Goal: Task Accomplishment & Management: Manage account settings

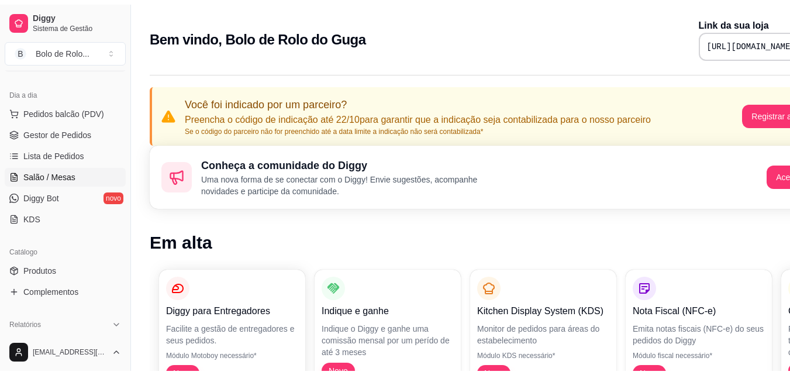
scroll to position [176, 0]
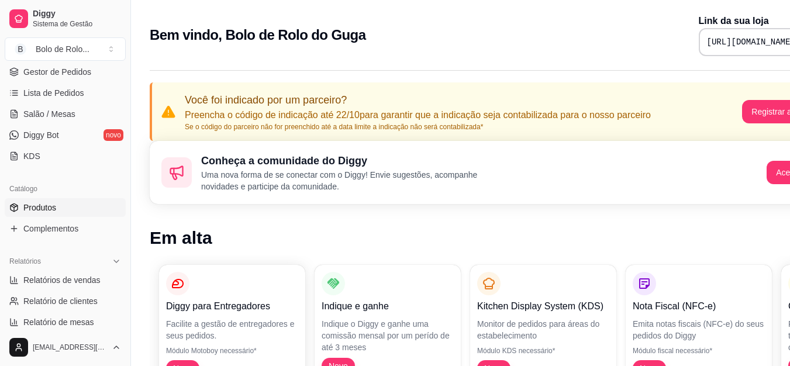
click at [51, 208] on span "Produtos" at bounding box center [39, 208] width 33 height 12
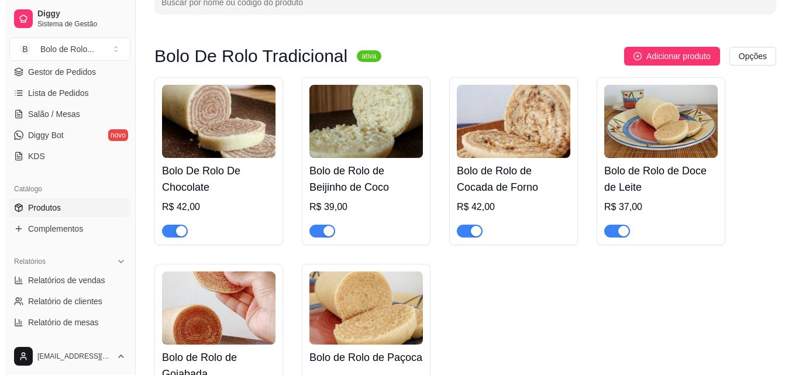
scroll to position [59, 0]
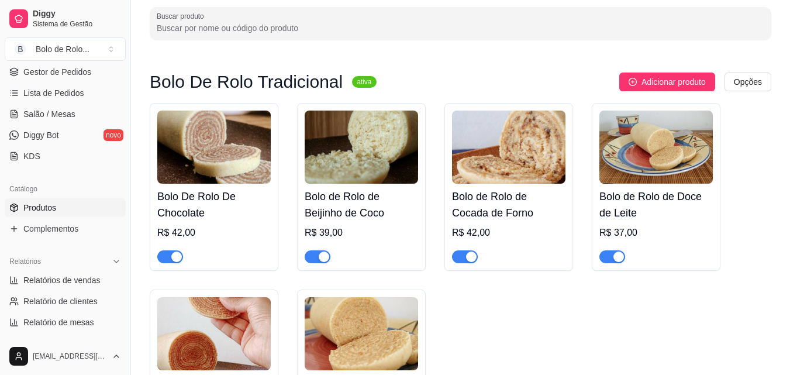
click at [222, 205] on h4 "Bolo De Rolo De Chocolate" at bounding box center [214, 204] width 114 height 33
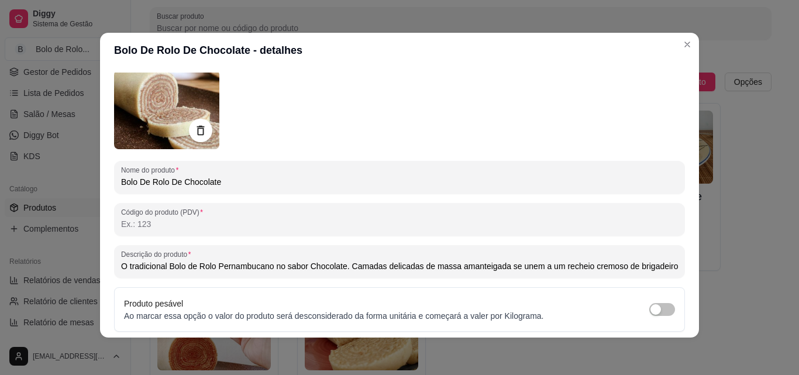
scroll to position [0, 0]
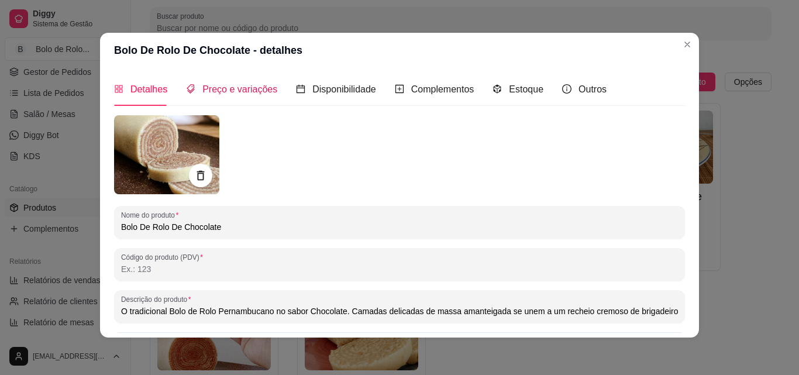
click at [233, 89] on span "Preço e variações" at bounding box center [239, 89] width 75 height 10
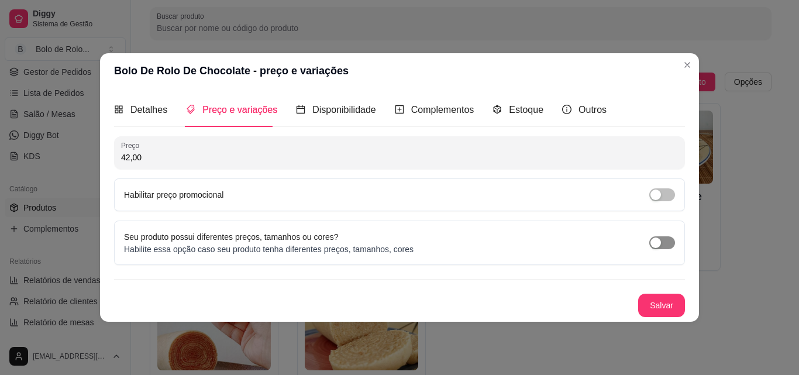
click at [660, 242] on div "button" at bounding box center [656, 243] width 11 height 11
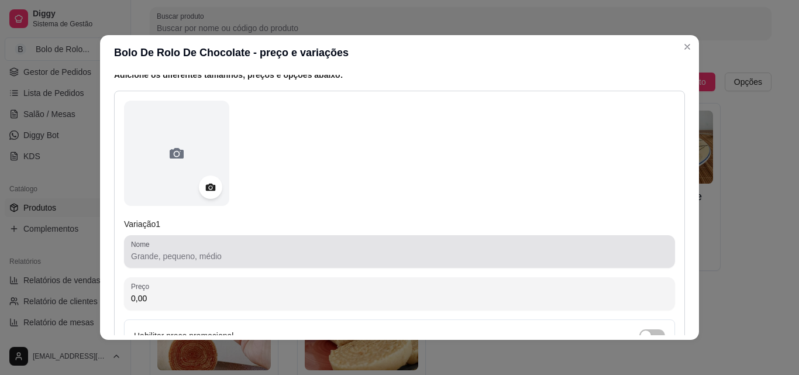
scroll to position [176, 0]
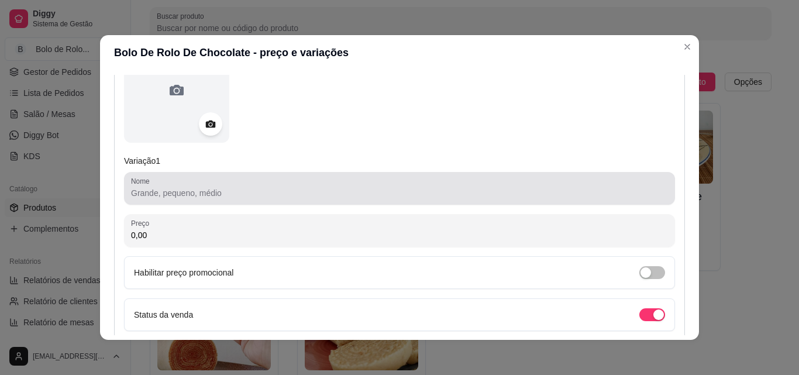
click at [204, 196] on input "Nome" at bounding box center [399, 193] width 537 height 12
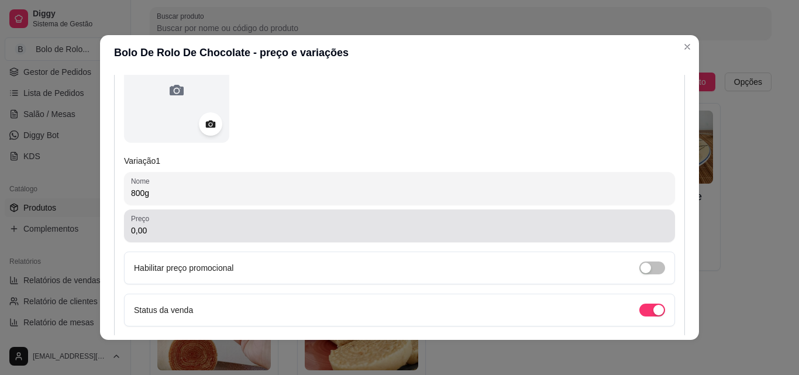
type input "800g"
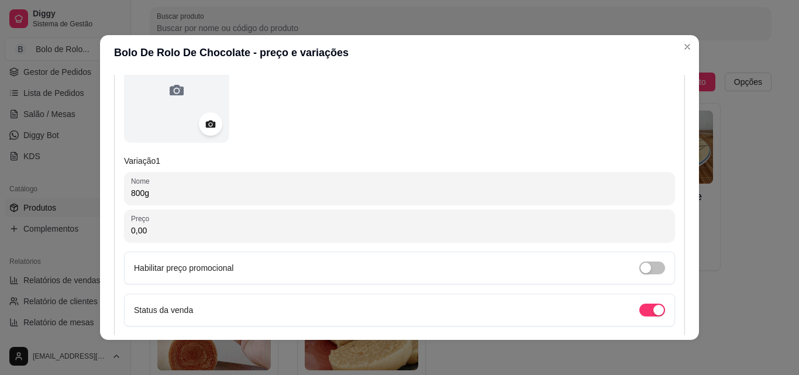
drag, startPoint x: 150, startPoint y: 234, endPoint x: 121, endPoint y: 231, distance: 30.0
click at [124, 231] on div "Preço 0,00" at bounding box center [399, 225] width 551 height 33
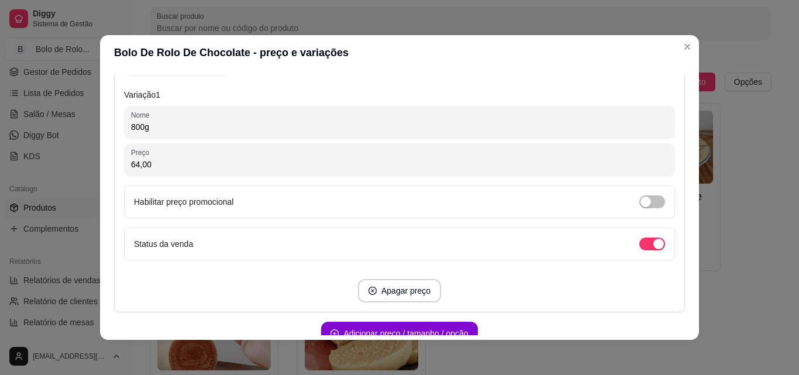
scroll to position [293, 0]
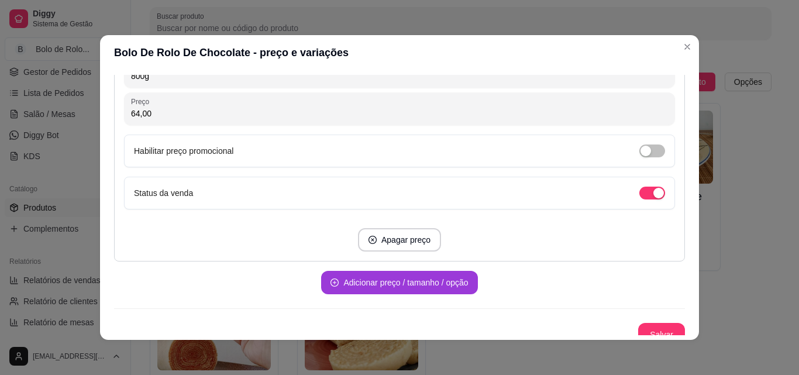
type input "64,00"
click at [370, 283] on button "Adicionar preço / tamanho / opção" at bounding box center [399, 282] width 156 height 23
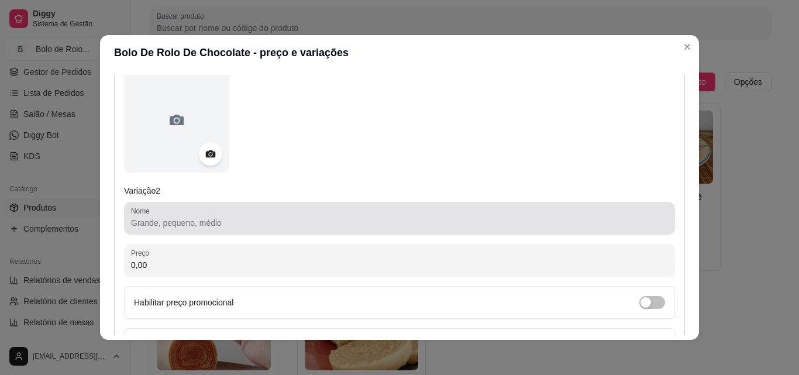
scroll to position [527, 0]
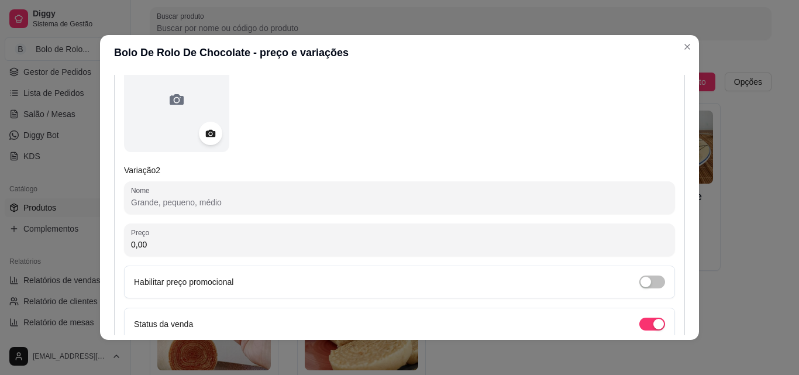
click at [190, 203] on input "Nome" at bounding box center [399, 203] width 537 height 12
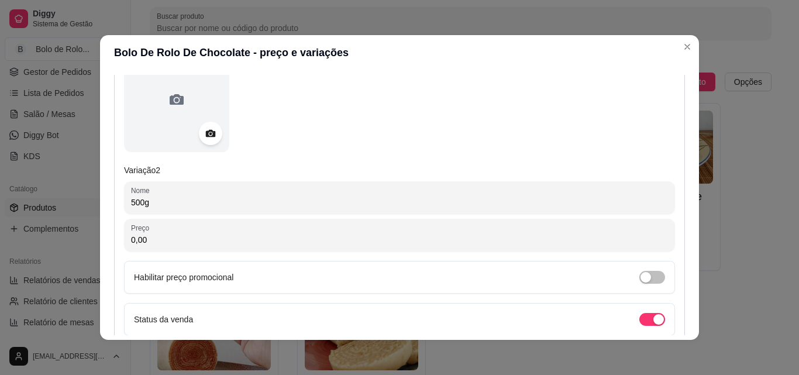
type input "500g"
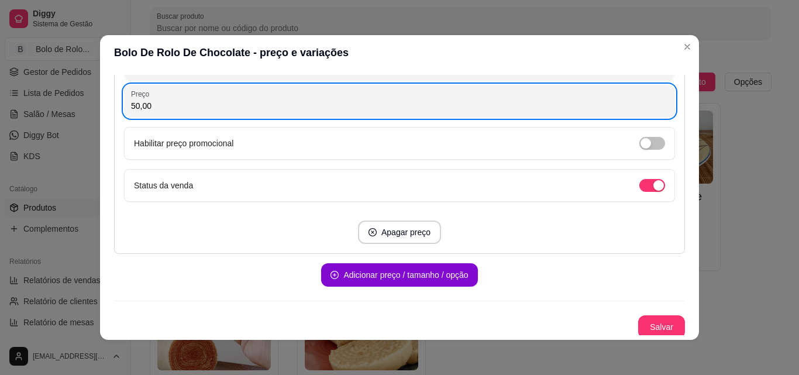
scroll to position [664, 0]
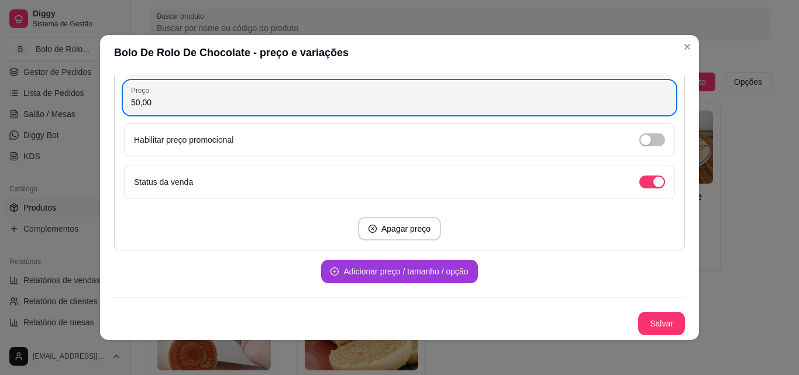
type input "50,00"
click at [383, 276] on button "Adicionar preço / tamanho / opção" at bounding box center [399, 271] width 156 height 23
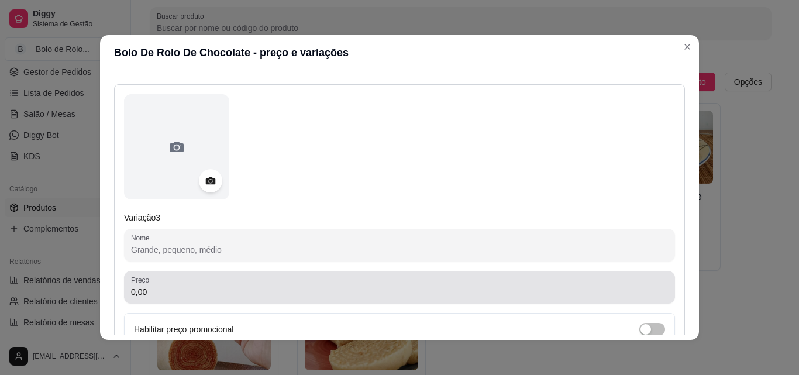
scroll to position [898, 0]
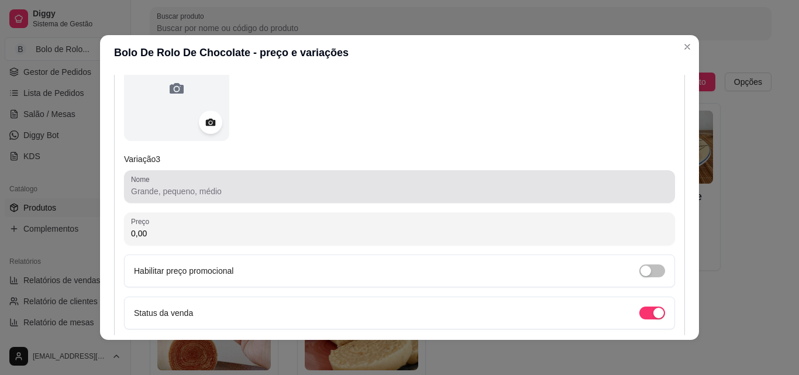
click at [161, 194] on input "Nome" at bounding box center [399, 191] width 537 height 12
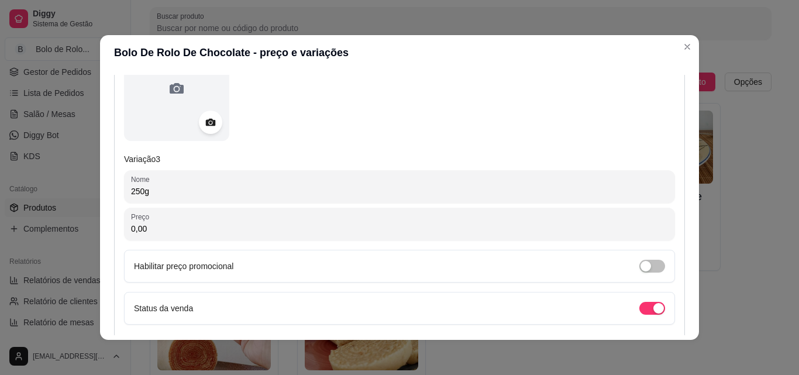
type input "250g"
drag, startPoint x: 171, startPoint y: 232, endPoint x: 98, endPoint y: 231, distance: 72.6
click at [100, 231] on div "Detalhes Preço e variações Disponibilidade Complementos Estoque Outros Nome do …" at bounding box center [399, 205] width 599 height 270
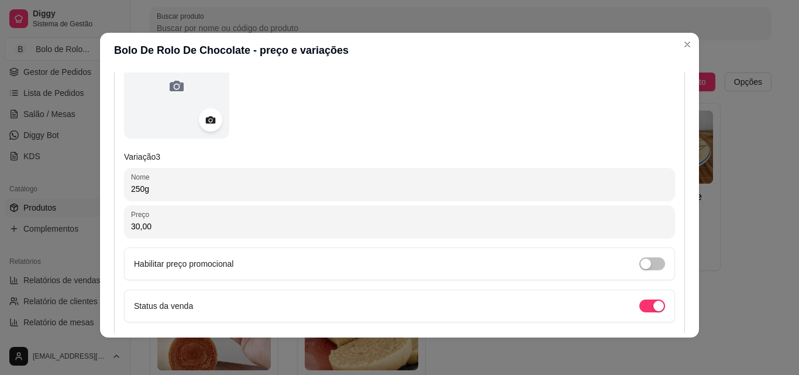
type input "30,00"
click at [452, 135] on div at bounding box center [399, 85] width 551 height 105
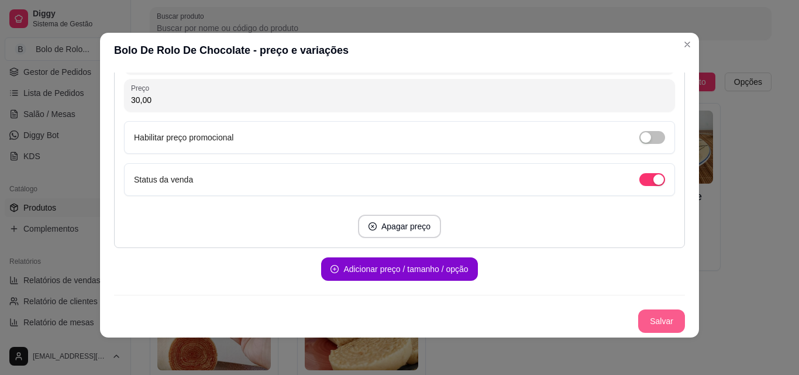
click at [666, 321] on button "Salvar" at bounding box center [661, 321] width 47 height 23
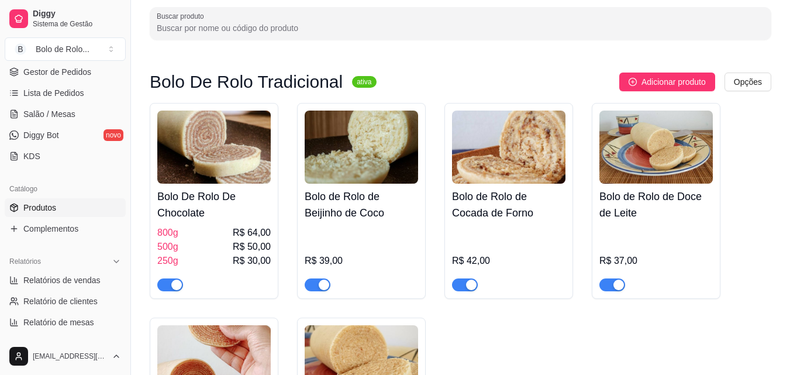
click at [204, 228] on div "800g R$ 64,00" at bounding box center [214, 233] width 114 height 14
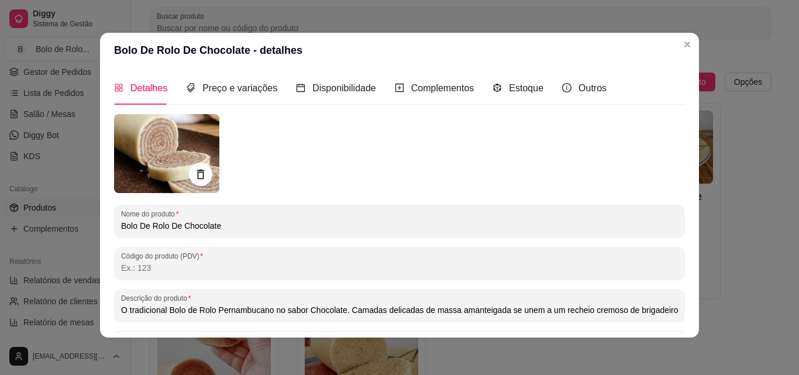
scroll to position [0, 0]
click at [226, 99] on div "Preço e variações" at bounding box center [231, 89] width 91 height 33
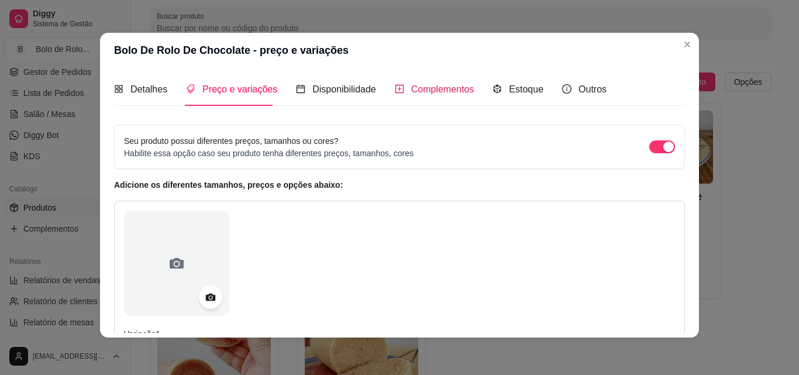
click at [395, 89] on icon "plus-square" at bounding box center [399, 88] width 9 height 9
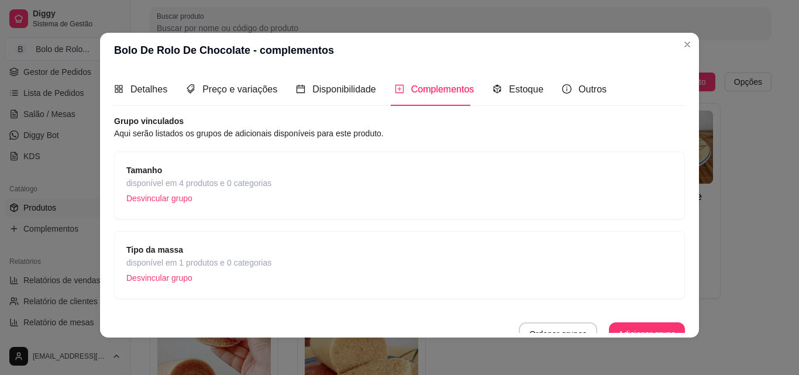
click at [147, 198] on p "Desvincular grupo" at bounding box center [198, 199] width 145 height 18
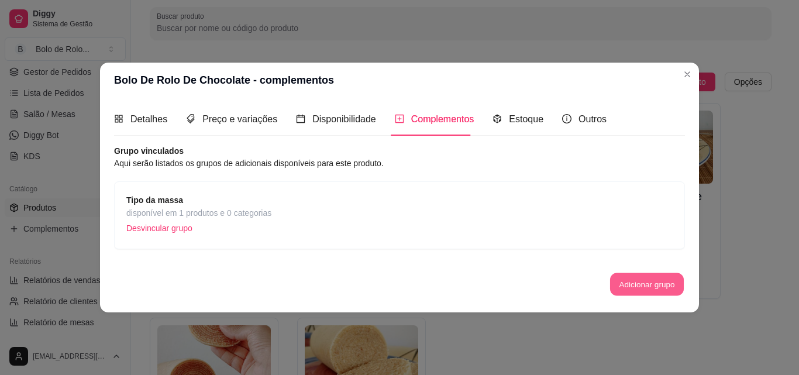
click at [616, 277] on button "Adicionar grupo" at bounding box center [647, 284] width 74 height 23
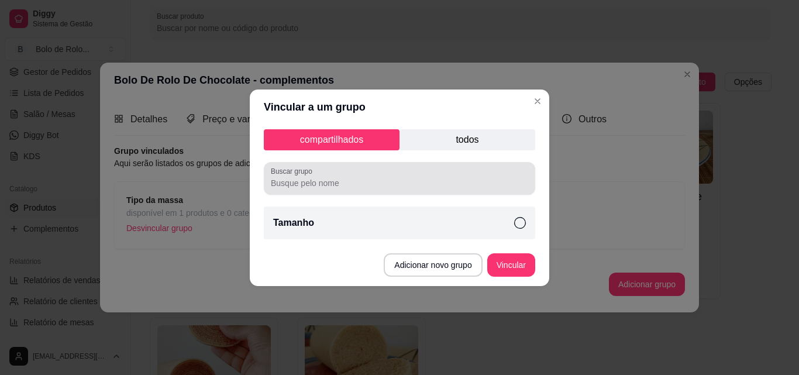
click at [318, 184] on input "Buscar grupo" at bounding box center [399, 183] width 257 height 12
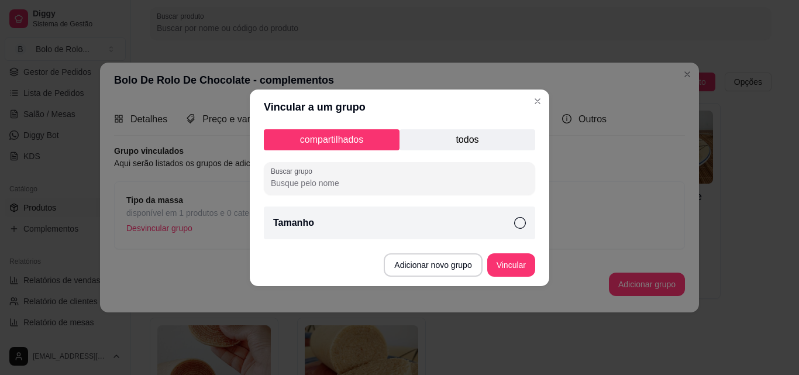
click at [337, 228] on div "Tamanho" at bounding box center [399, 223] width 271 height 33
click at [441, 133] on p "todos" at bounding box center [468, 139] width 136 height 21
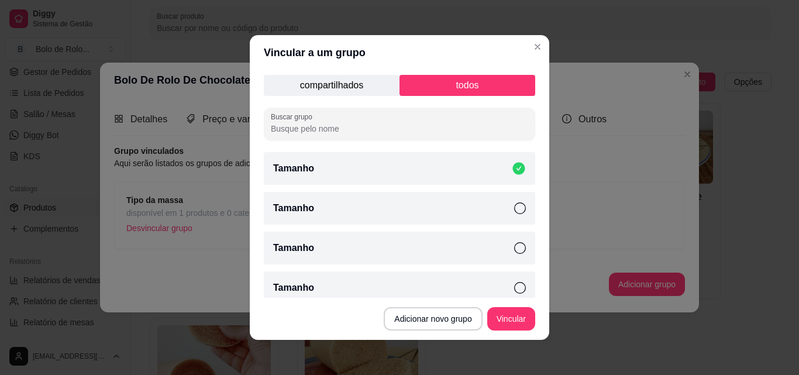
click at [513, 171] on icon at bounding box center [519, 169] width 12 height 12
click at [312, 87] on p "compartilhados" at bounding box center [332, 85] width 136 height 21
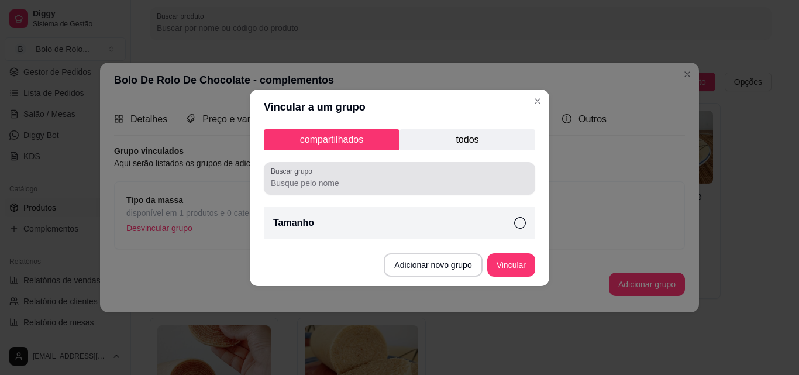
click at [325, 177] on input "Buscar grupo" at bounding box center [399, 183] width 257 height 12
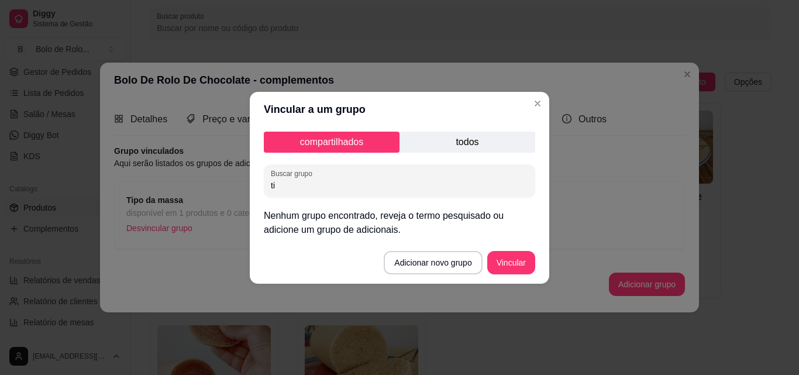
type input "t"
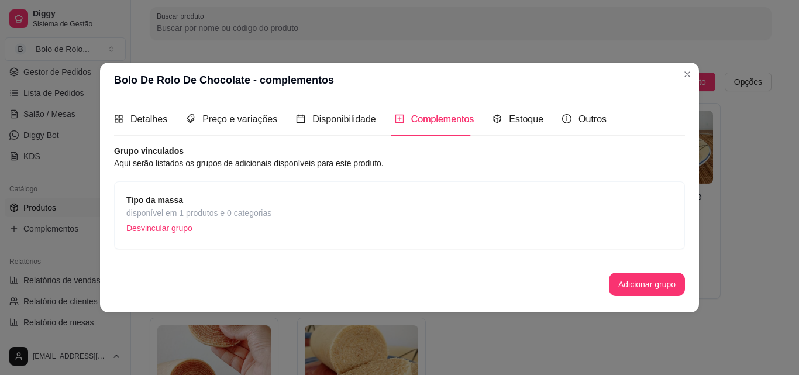
click at [232, 232] on p "Desvincular grupo" at bounding box center [198, 228] width 145 height 18
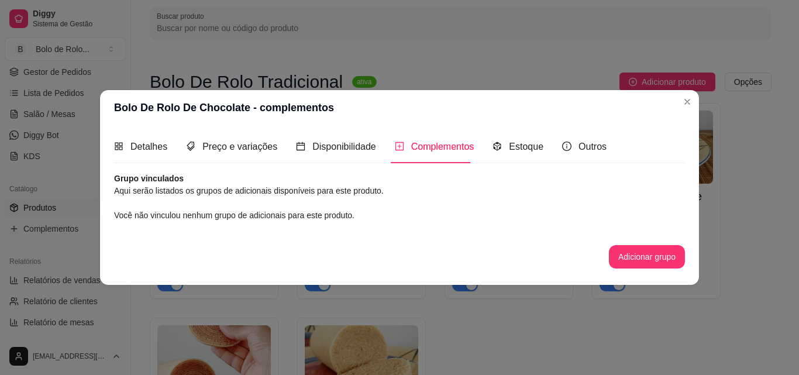
click at [397, 147] on icon "plus-square" at bounding box center [399, 146] width 4 height 4
click at [626, 250] on button "Adicionar grupo" at bounding box center [647, 256] width 76 height 23
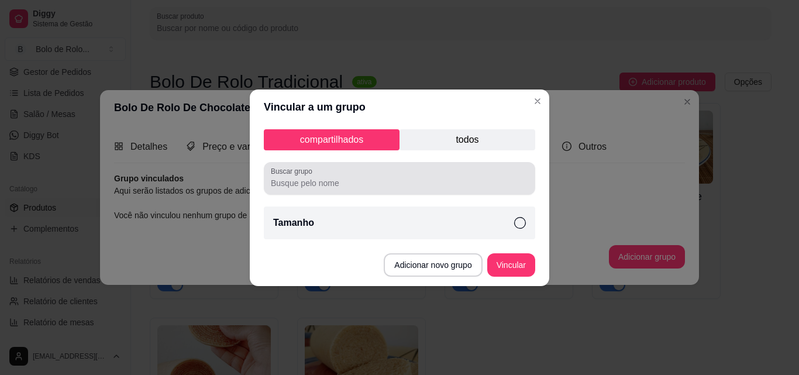
click at [331, 178] on input "Buscar grupo" at bounding box center [399, 183] width 257 height 12
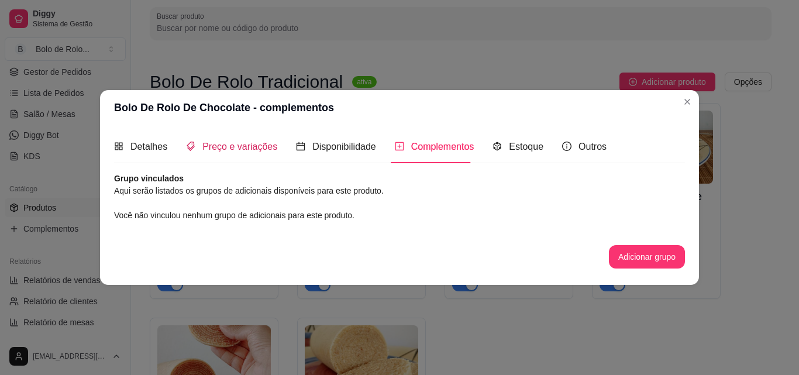
click at [211, 146] on span "Preço e variações" at bounding box center [239, 147] width 75 height 10
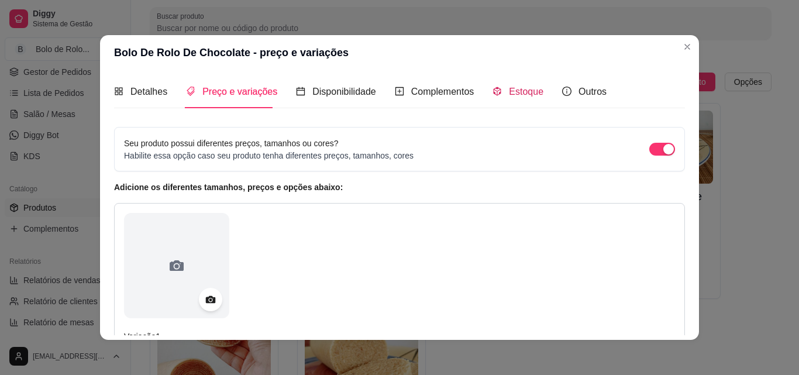
click at [493, 92] on icon "code-sandbox" at bounding box center [497, 91] width 9 height 9
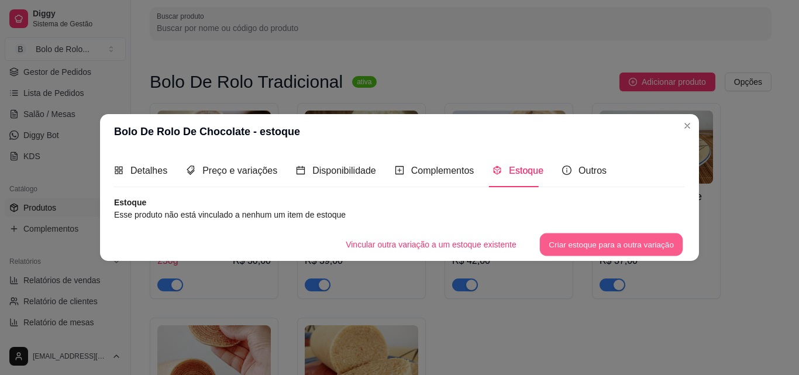
click at [558, 240] on button "Criar estoque para a outra variação" at bounding box center [611, 244] width 143 height 23
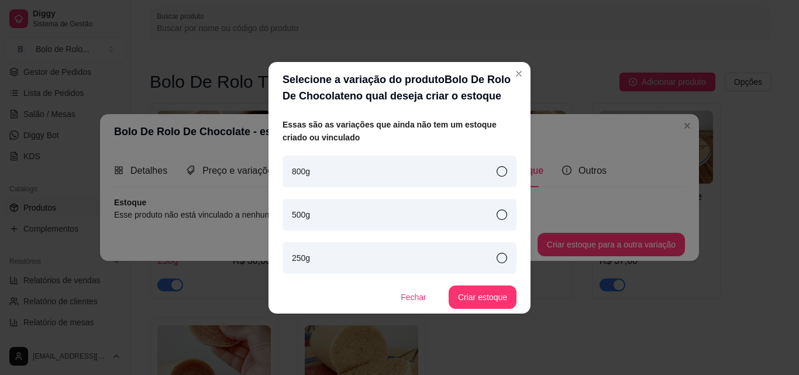
click at [397, 168] on div "800g" at bounding box center [400, 172] width 234 height 32
click at [477, 211] on div "500g" at bounding box center [400, 215] width 234 height 32
click at [472, 251] on div "250g" at bounding box center [400, 258] width 234 height 32
click at [430, 166] on div "800g" at bounding box center [400, 172] width 234 height 32
click at [470, 304] on button "Criar estoque" at bounding box center [483, 297] width 66 height 23
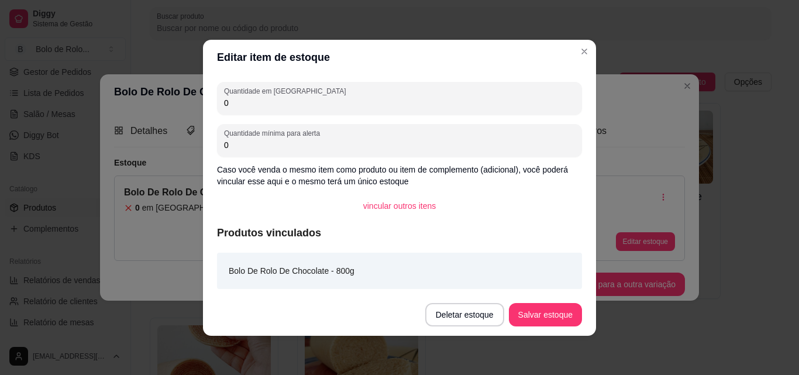
click at [263, 97] on input "0" at bounding box center [399, 103] width 351 height 12
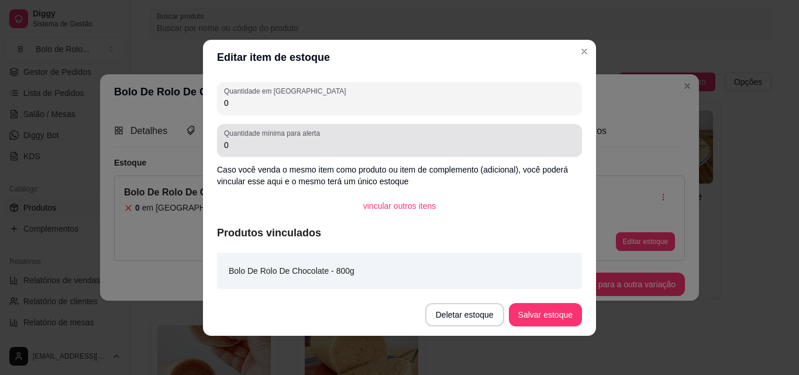
click at [300, 143] on input "0" at bounding box center [399, 145] width 351 height 12
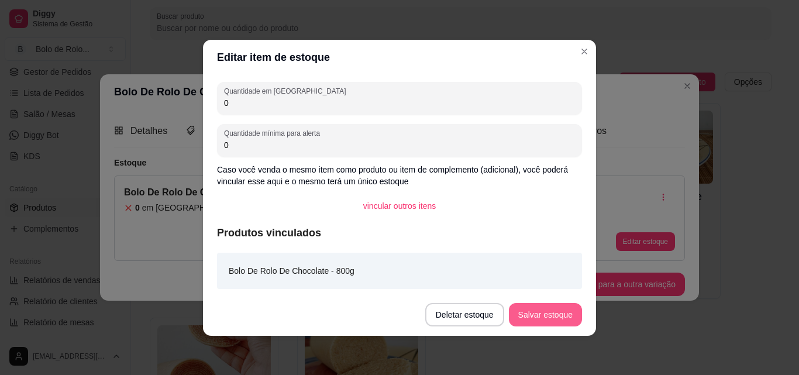
click at [524, 311] on button "Salvar estoque" at bounding box center [545, 314] width 73 height 23
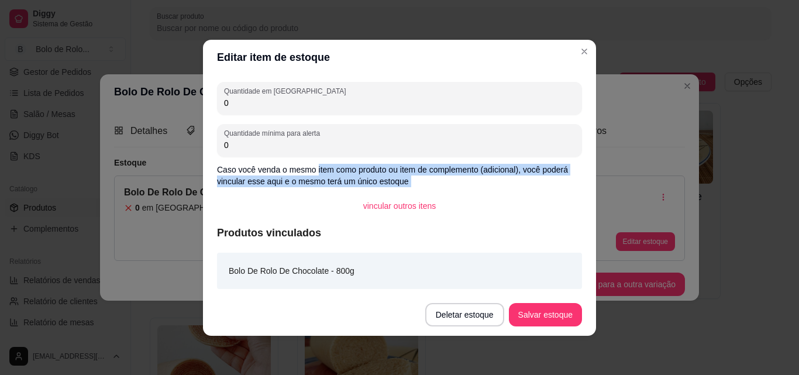
drag, startPoint x: 317, startPoint y: 172, endPoint x: 528, endPoint y: 191, distance: 212.0
click at [528, 191] on div "Quantidade em estoque 0 Quantidade mínima para alerta 0 Caso você venda o mesmo…" at bounding box center [399, 184] width 393 height 219
click at [377, 178] on p "Caso você venda o mesmo item como produto ou item de complemento (adicional), v…" at bounding box center [399, 175] width 365 height 23
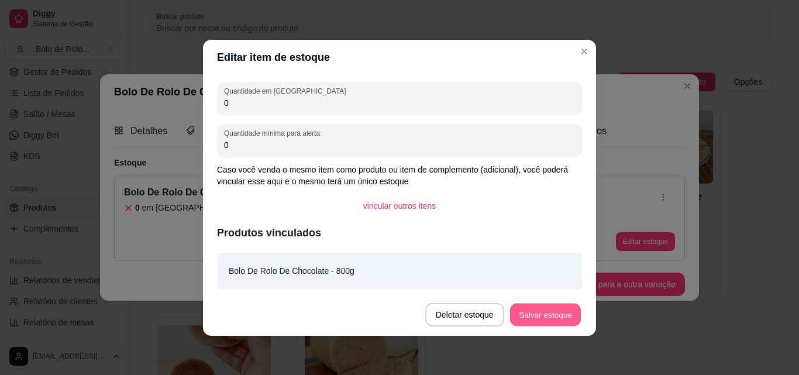
click at [527, 304] on button "Salvar estoque" at bounding box center [545, 314] width 71 height 23
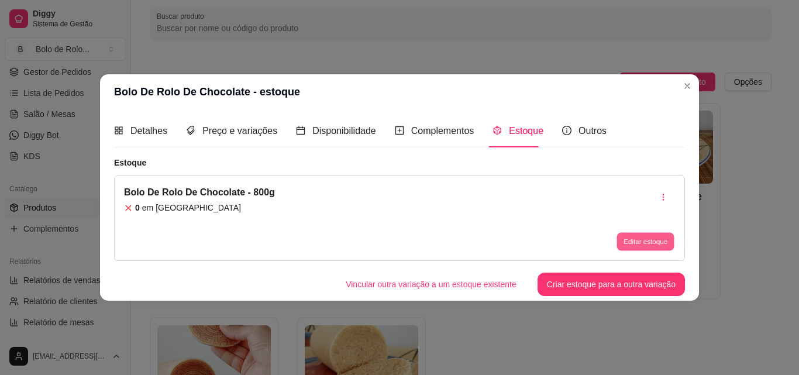
click at [632, 244] on button "Editar estoque" at bounding box center [645, 242] width 57 height 18
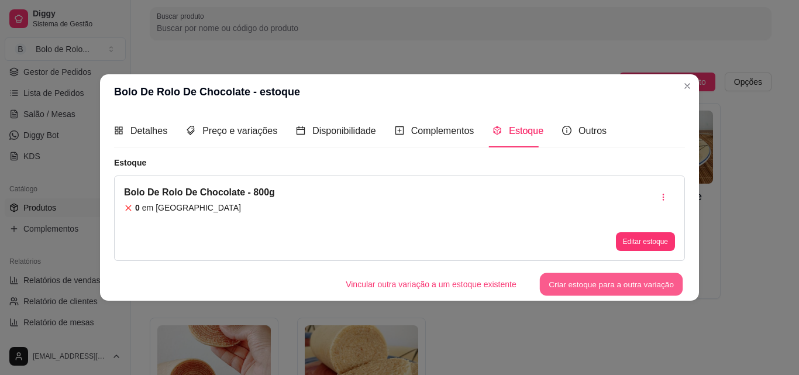
click at [610, 281] on button "Criar estoque para a outra variação" at bounding box center [611, 284] width 143 height 23
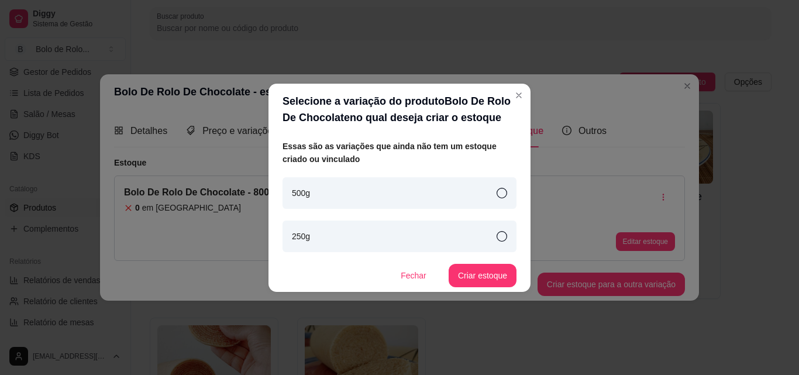
click at [384, 194] on div "500g" at bounding box center [400, 193] width 234 height 32
click at [484, 280] on button "Criar estoque" at bounding box center [483, 275] width 68 height 23
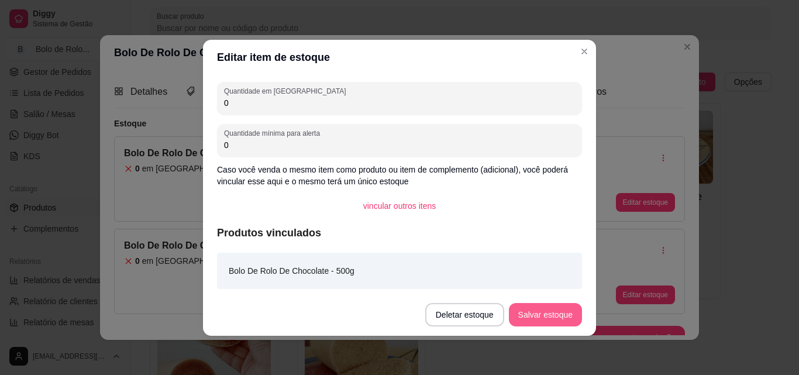
click at [575, 314] on button "Salvar estoque" at bounding box center [545, 314] width 73 height 23
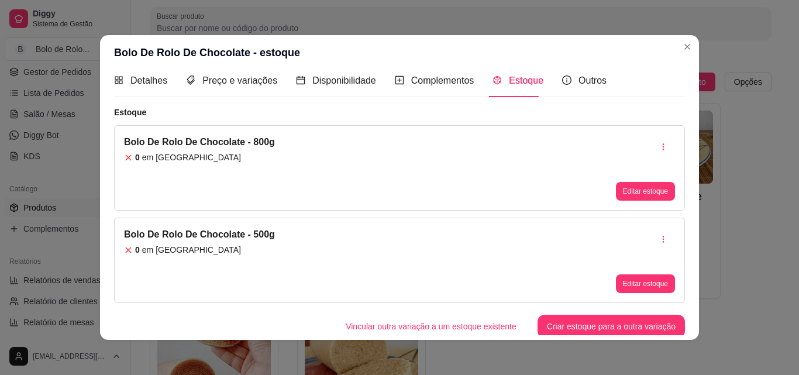
scroll to position [14, 0]
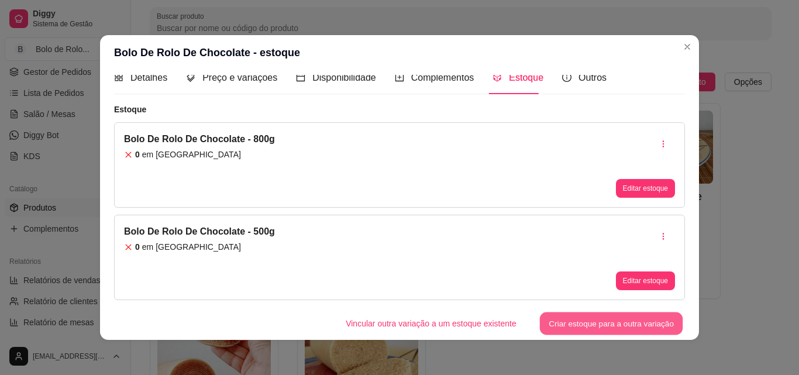
click at [548, 319] on button "Criar estoque para a outra variação" at bounding box center [611, 323] width 143 height 23
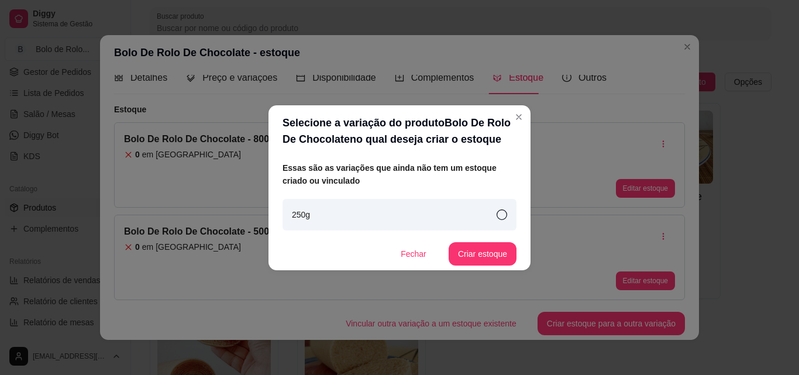
click at [442, 203] on div "250g" at bounding box center [400, 215] width 234 height 32
click at [489, 250] on button "Criar estoque" at bounding box center [483, 253] width 66 height 23
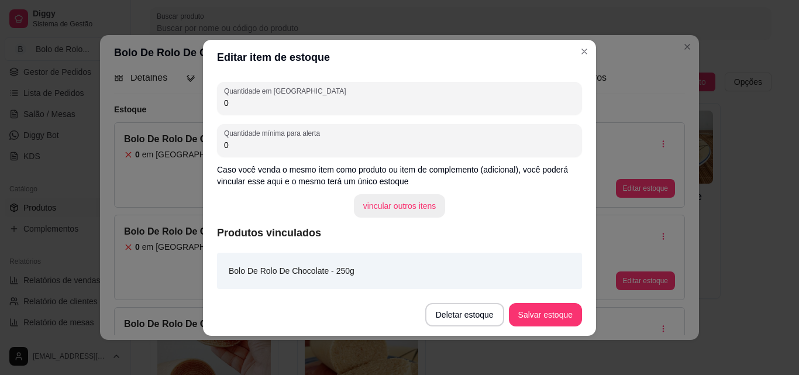
click at [441, 203] on button "vincular outros itens" at bounding box center [400, 205] width 92 height 23
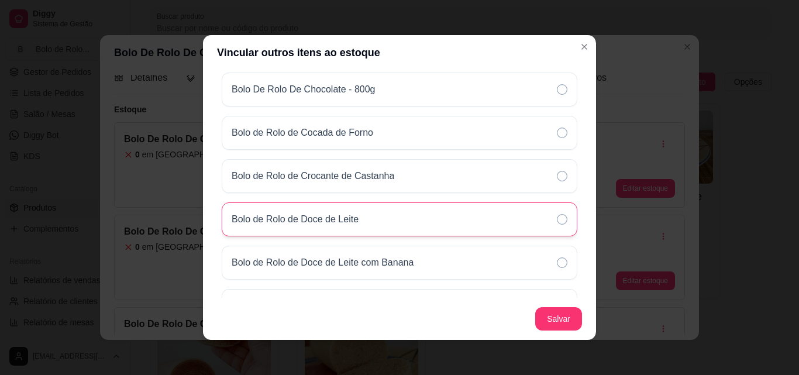
scroll to position [0, 0]
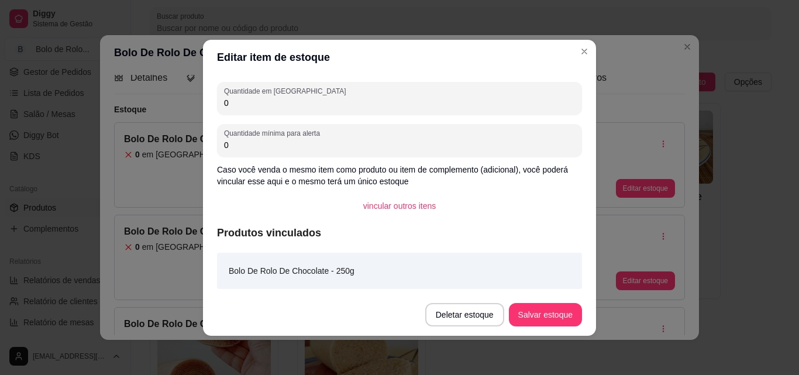
drag, startPoint x: 255, startPoint y: 105, endPoint x: 194, endPoint y: 99, distance: 61.8
click at [194, 99] on div "Editar item de estoque Quantidade em estoque 0 Quantidade mínima para alerta 0 …" at bounding box center [399, 187] width 799 height 375
type input "9"
click at [535, 318] on button "Salvar estoque" at bounding box center [545, 314] width 71 height 23
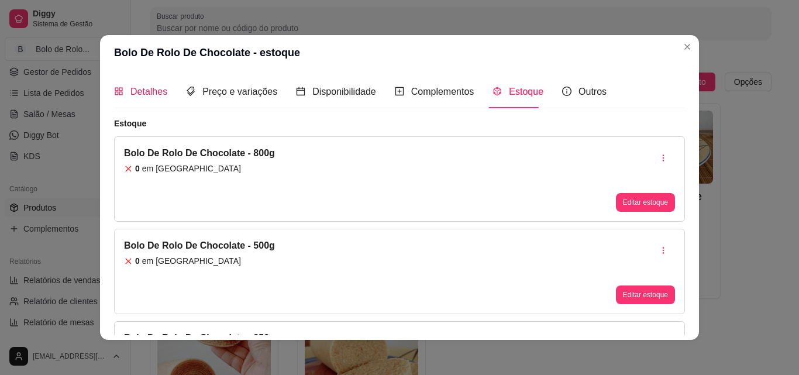
click at [141, 94] on span "Detalhes" at bounding box center [148, 92] width 37 height 10
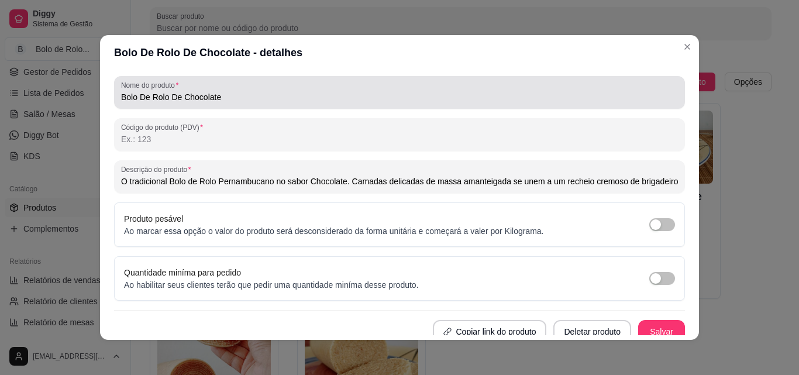
scroll to position [140, 0]
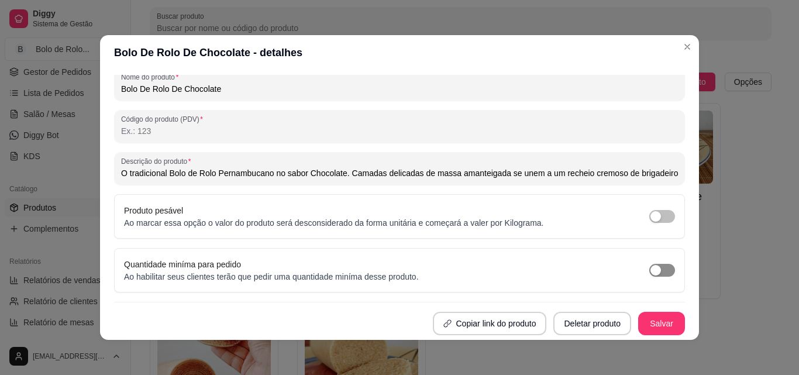
click at [651, 272] on div "button" at bounding box center [656, 270] width 11 height 11
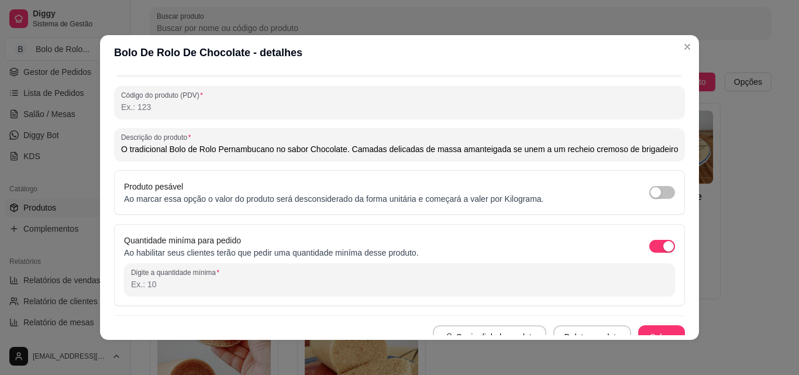
scroll to position [178, 0]
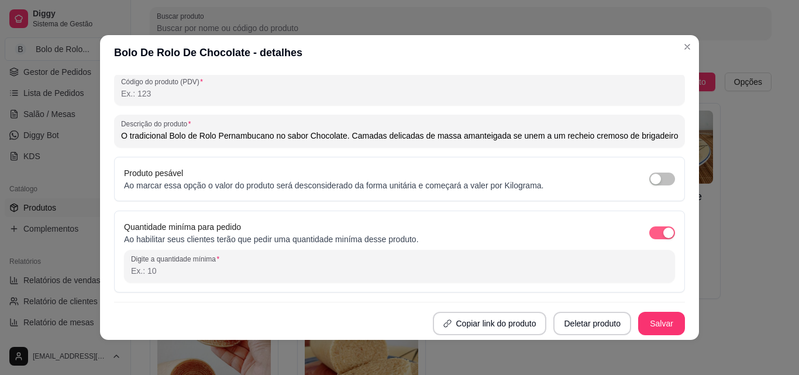
click at [663, 231] on div "button" at bounding box center [668, 233] width 11 height 11
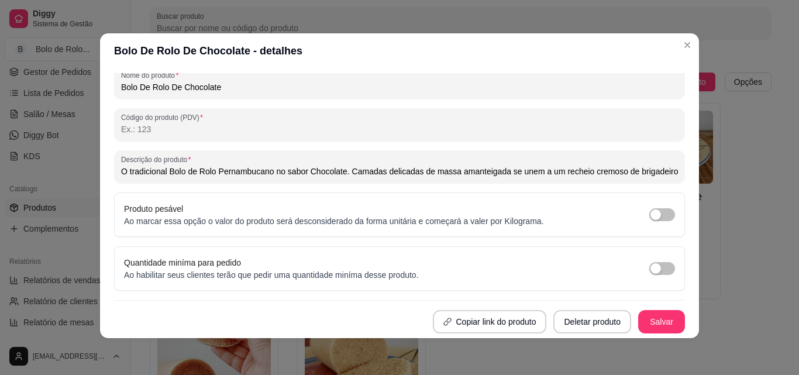
scroll to position [2, 0]
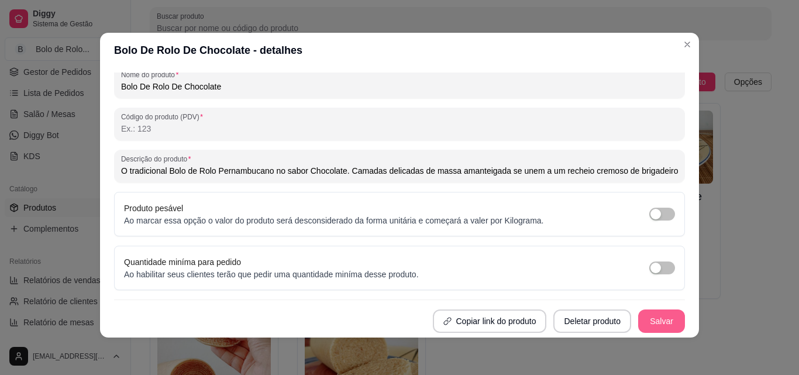
click at [638, 320] on button "Salvar" at bounding box center [661, 321] width 47 height 23
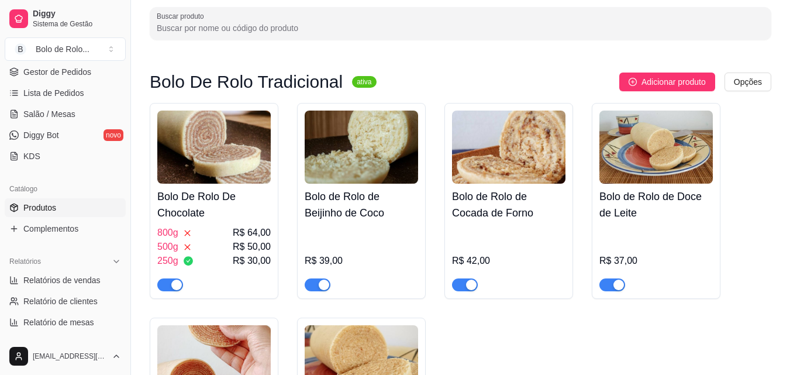
click at [380, 204] on h4 "Bolo de Rolo de Beijinho de Coco" at bounding box center [362, 204] width 114 height 33
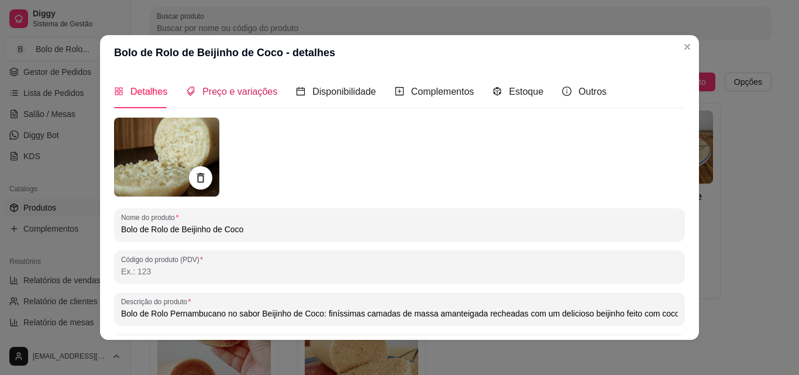
click at [252, 94] on span "Preço e variações" at bounding box center [239, 92] width 75 height 10
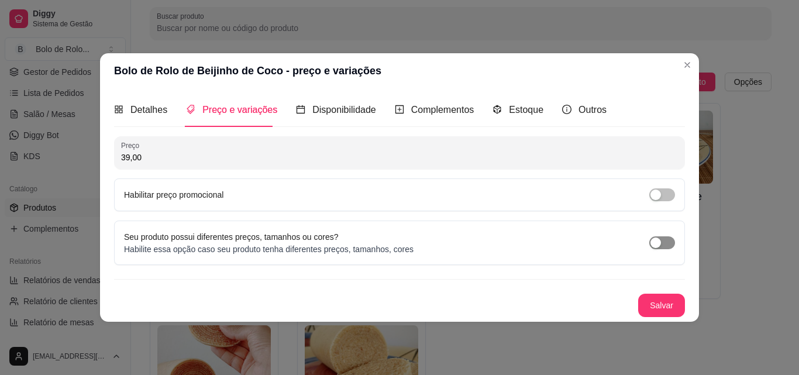
click at [656, 243] on div "button" at bounding box center [656, 243] width 11 height 11
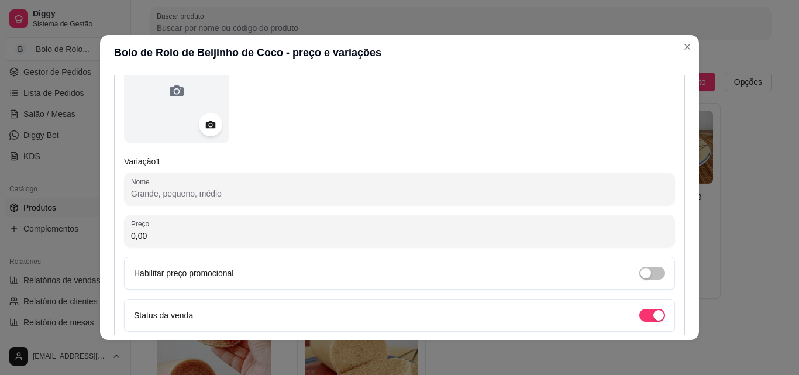
scroll to position [176, 0]
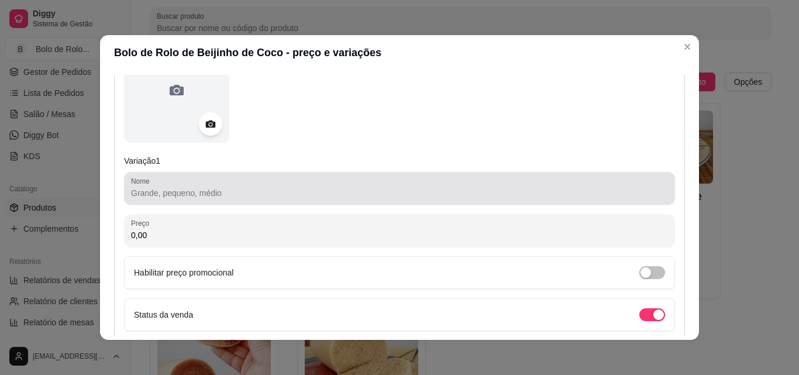
click at [207, 194] on input "Nome" at bounding box center [399, 193] width 537 height 12
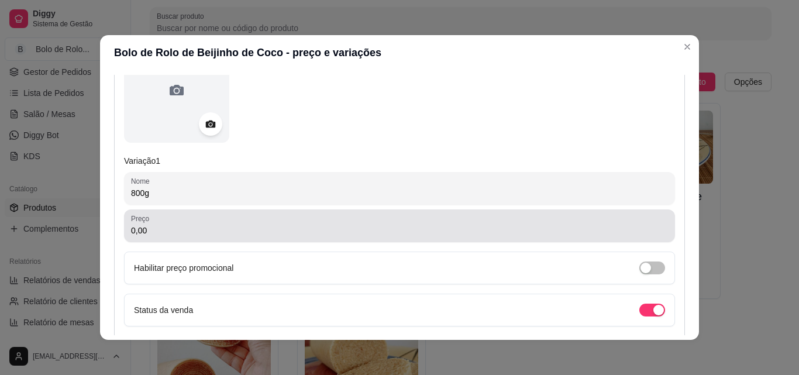
type input "800g"
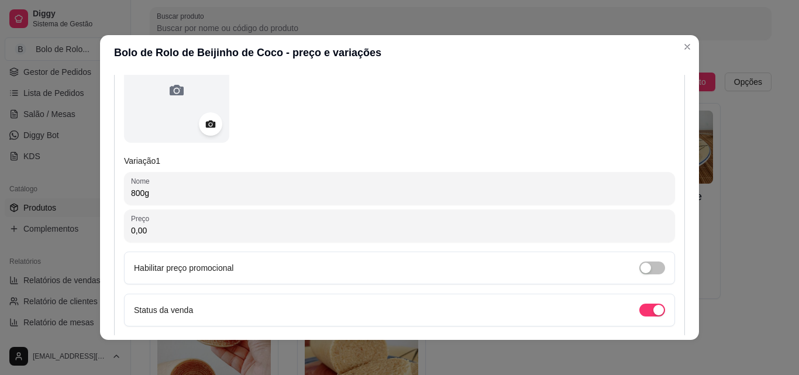
drag, startPoint x: 177, startPoint y: 232, endPoint x: 71, endPoint y: 229, distance: 105.9
click at [71, 229] on div "Bolo de Rolo de Beijinho de Coco - preço e variações Detalhes Preço e variações…" at bounding box center [399, 187] width 799 height 375
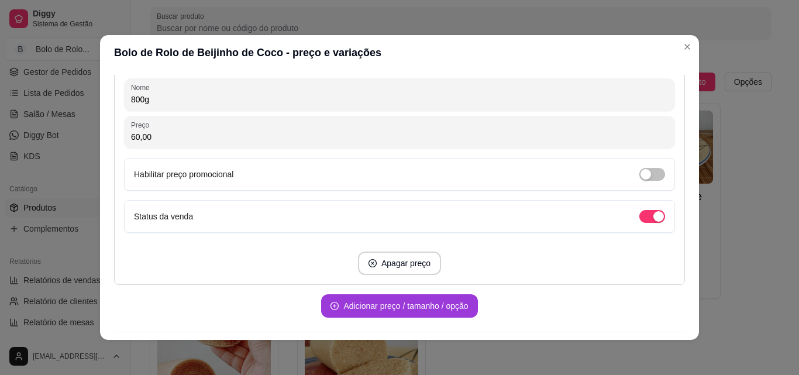
scroll to position [293, 0]
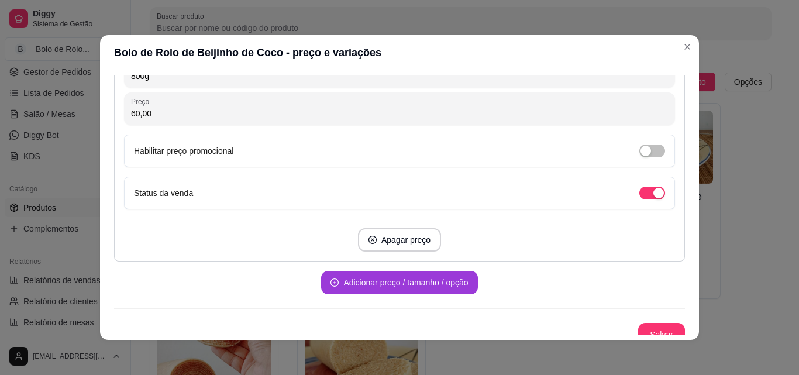
type input "60,00"
click at [419, 284] on button "Adicionar preço / tamanho / opção" at bounding box center [399, 282] width 156 height 23
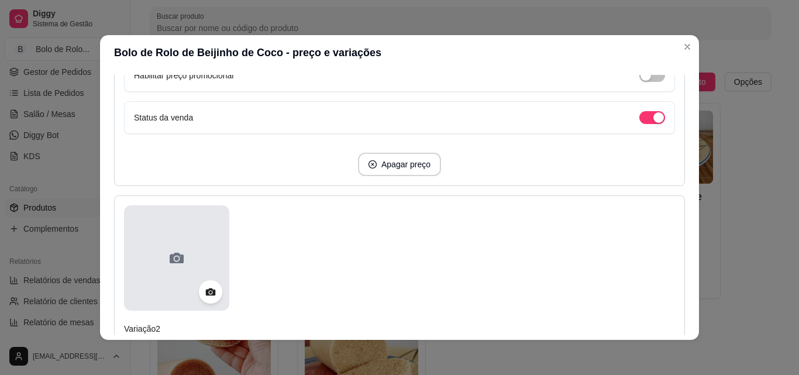
scroll to position [468, 0]
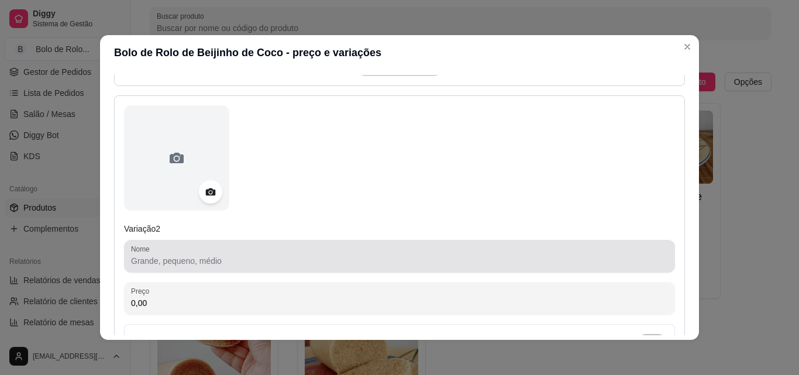
click at [178, 253] on div at bounding box center [399, 256] width 537 height 23
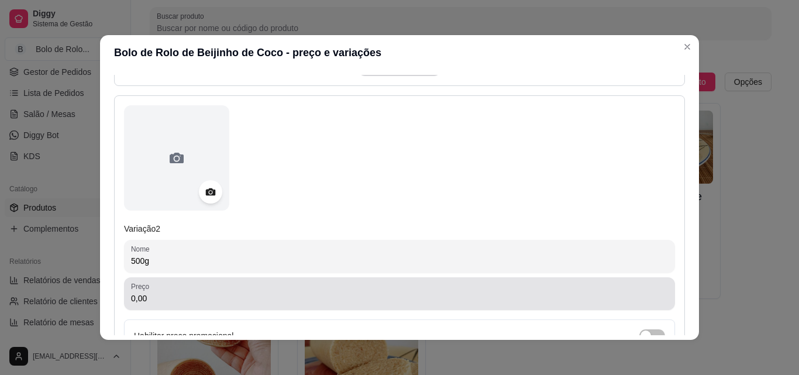
type input "500g"
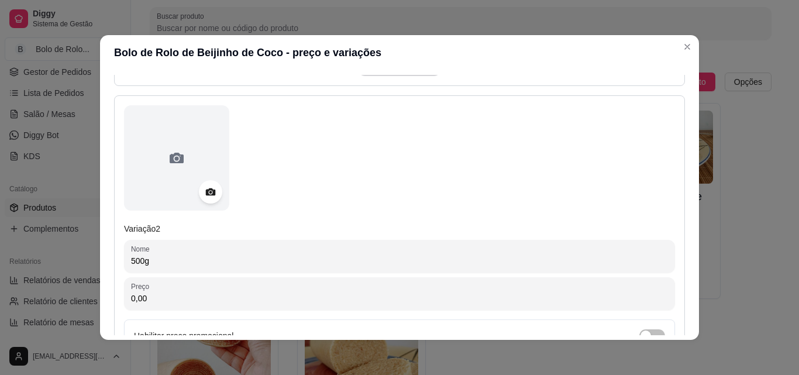
drag, startPoint x: 149, startPoint y: 301, endPoint x: 69, endPoint y: 289, distance: 81.0
click at [69, 289] on div "Bolo de Rolo de Beijinho de Coco - preço e variações Detalhes Preço e variações…" at bounding box center [399, 187] width 799 height 375
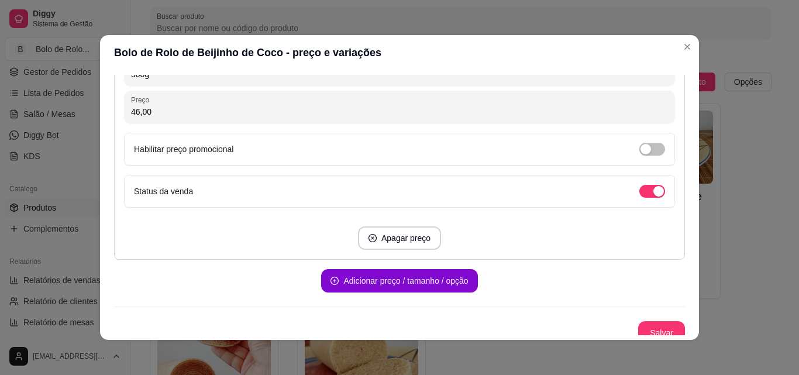
scroll to position [664, 0]
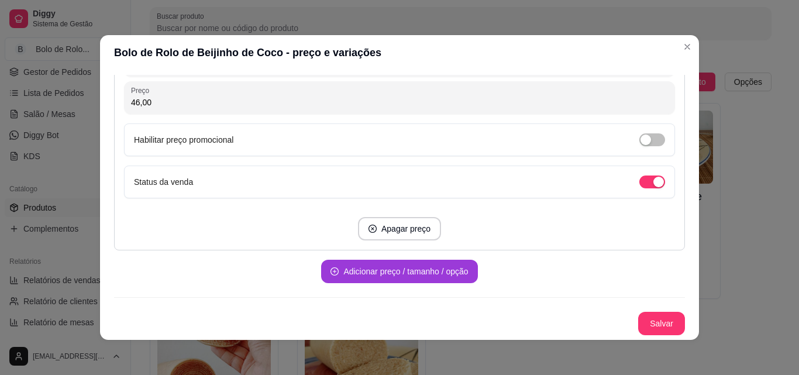
type input "46,00"
click at [382, 267] on button "Adicionar preço / tamanho / opção" at bounding box center [400, 271] width 152 height 23
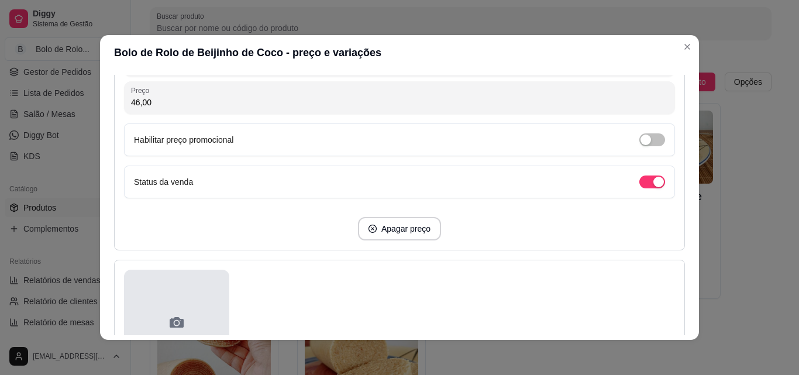
scroll to position [840, 0]
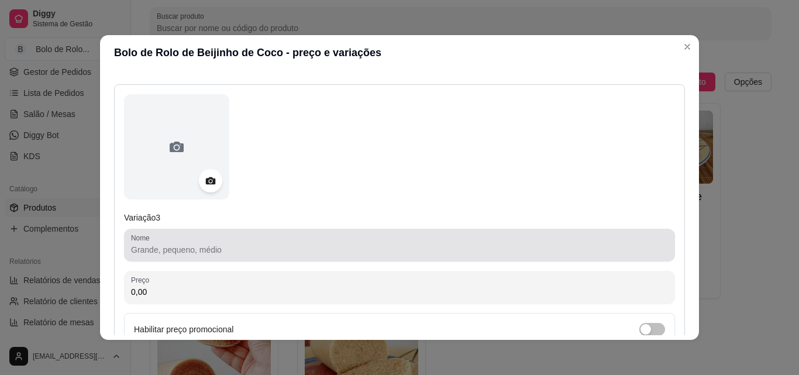
click at [183, 253] on input "Nome" at bounding box center [399, 250] width 537 height 12
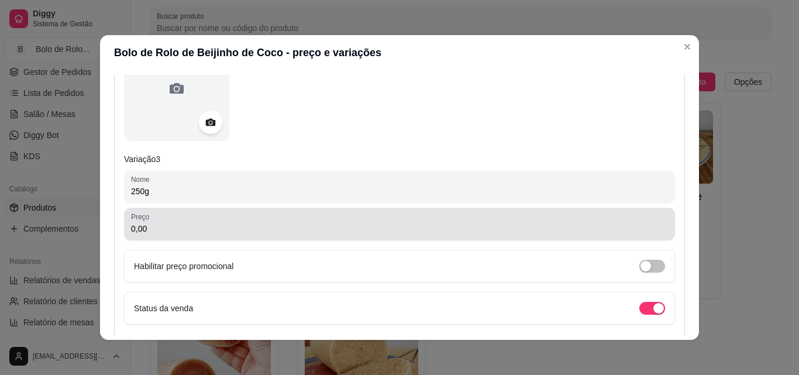
scroll to position [1015, 0]
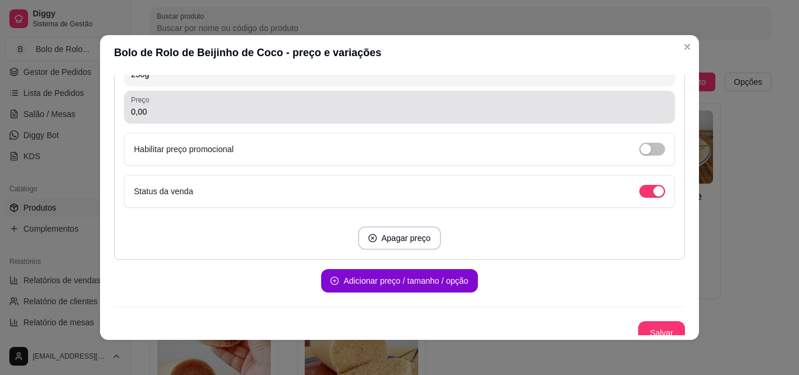
type input "250g"
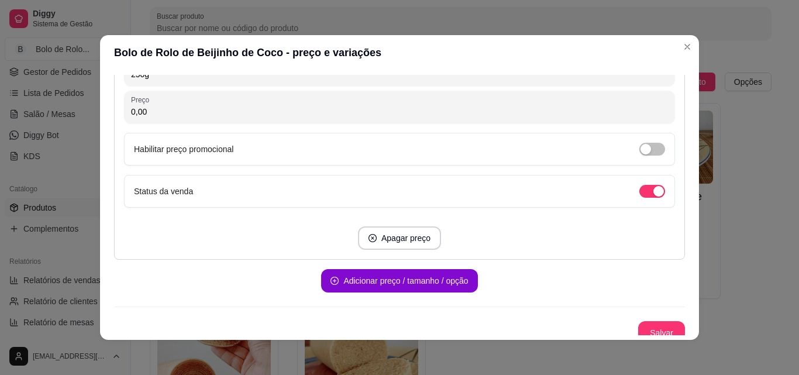
drag, startPoint x: 98, startPoint y: 109, endPoint x: 0, endPoint y: 91, distance: 99.8
click at [0, 91] on div "Bolo de Rolo de Beijinho de Coco - preço e variações Detalhes Preço e variações…" at bounding box center [399, 187] width 799 height 375
type input "28,00"
click at [638, 327] on button "Salvar" at bounding box center [661, 332] width 47 height 23
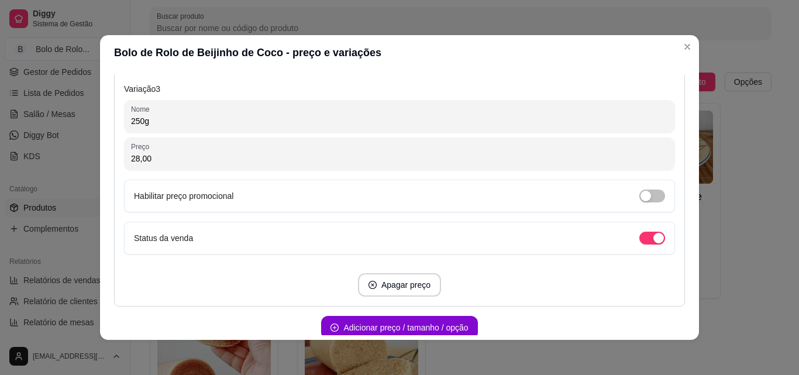
scroll to position [1024, 0]
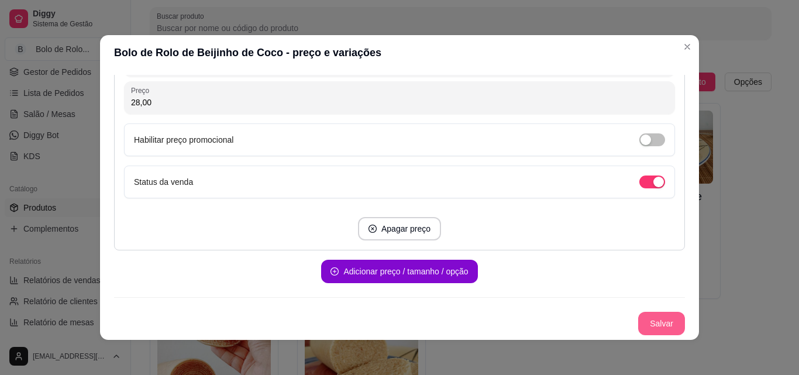
click at [640, 318] on button "Salvar" at bounding box center [661, 323] width 47 height 23
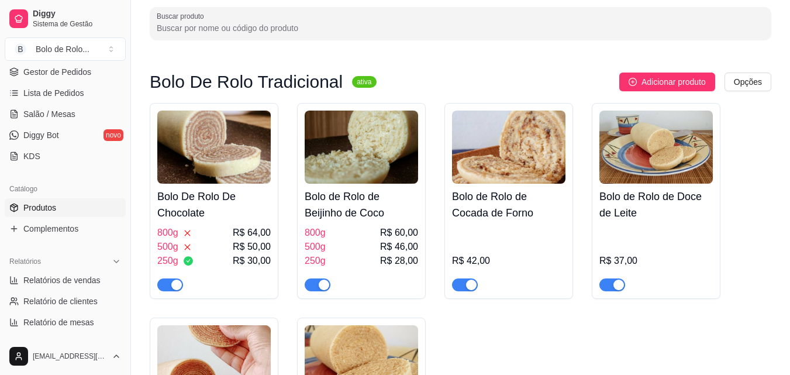
click at [373, 248] on div "500g R$ 46,00" at bounding box center [362, 247] width 114 height 14
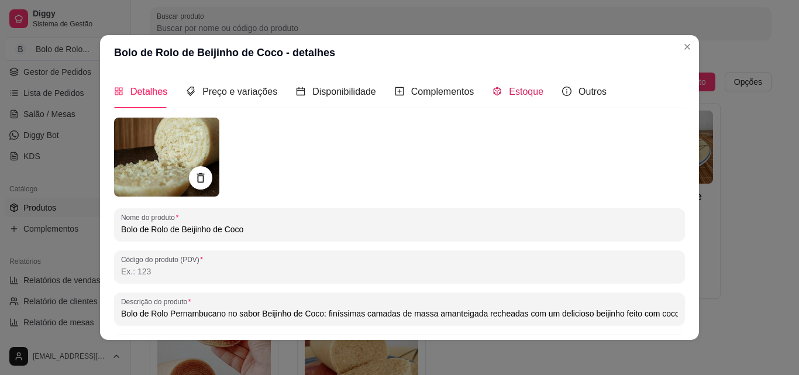
click at [509, 87] on span "Estoque" at bounding box center [526, 92] width 35 height 10
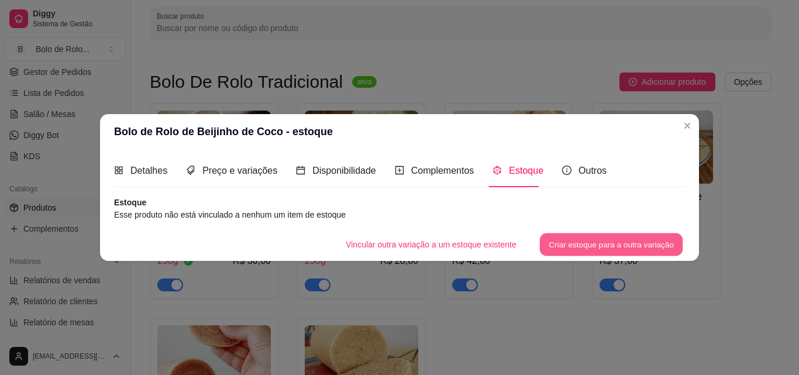
click at [567, 245] on button "Criar estoque para a outra variação" at bounding box center [611, 244] width 143 height 23
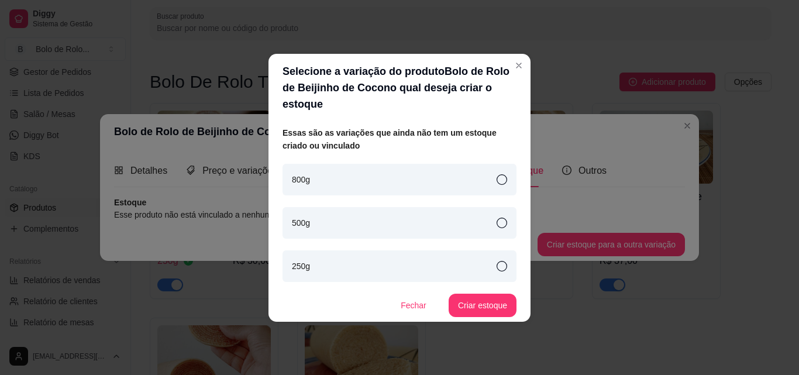
click at [500, 174] on icon at bounding box center [502, 179] width 11 height 11
click at [490, 305] on button "Criar estoque" at bounding box center [483, 305] width 68 height 23
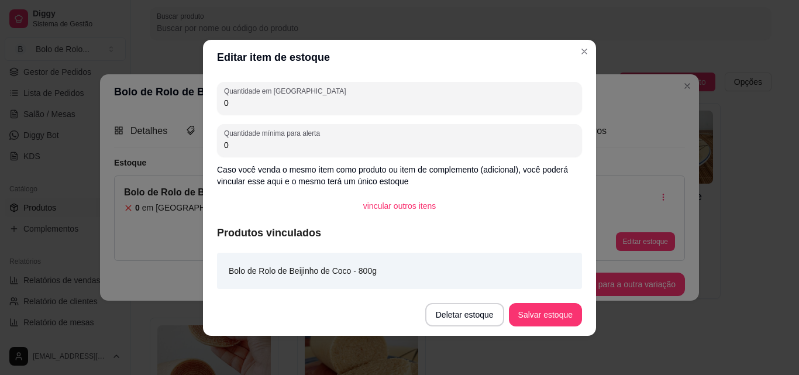
drag, startPoint x: 249, startPoint y: 106, endPoint x: 208, endPoint y: 95, distance: 42.0
click at [208, 95] on div "Quantidade em estoque 0 Quantidade mínima para alerta 0 Caso você venda o mesmo…" at bounding box center [399, 184] width 393 height 219
type input "2"
click at [553, 317] on button "Salvar estoque" at bounding box center [545, 314] width 73 height 23
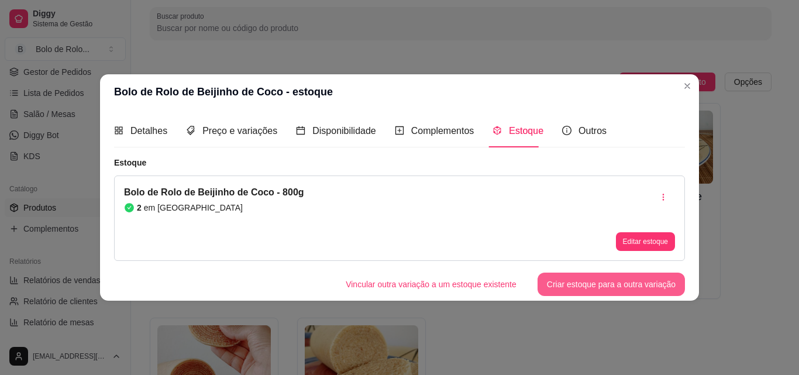
click at [589, 289] on button "Criar estoque para a outra variação" at bounding box center [611, 284] width 147 height 23
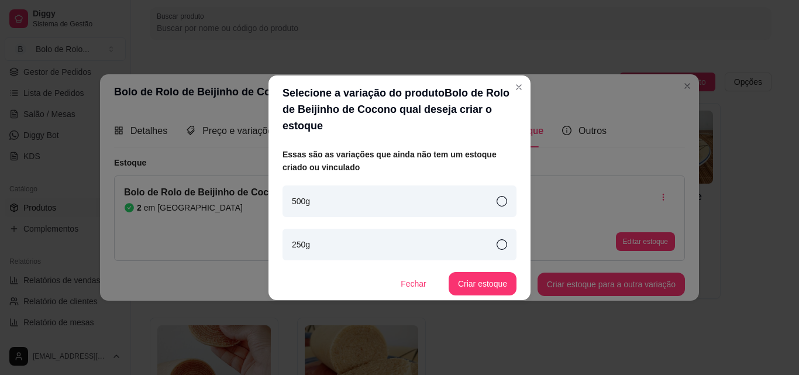
click at [355, 191] on div "500g" at bounding box center [400, 201] width 234 height 32
click at [469, 272] on button "Criar estoque" at bounding box center [483, 283] width 68 height 23
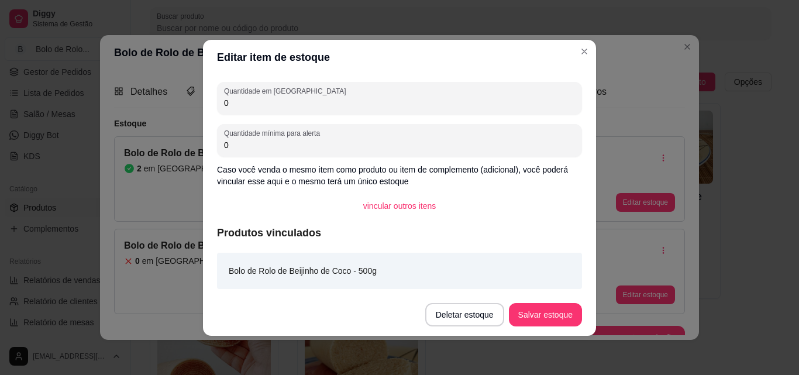
drag, startPoint x: 272, startPoint y: 105, endPoint x: 166, endPoint y: 75, distance: 110.0
click at [180, 81] on div "Editar item de estoque Quantidade em estoque 0 Quantidade mínima para alerta 0 …" at bounding box center [399, 187] width 799 height 375
type input "1"
click at [533, 314] on button "Salvar estoque" at bounding box center [545, 314] width 71 height 23
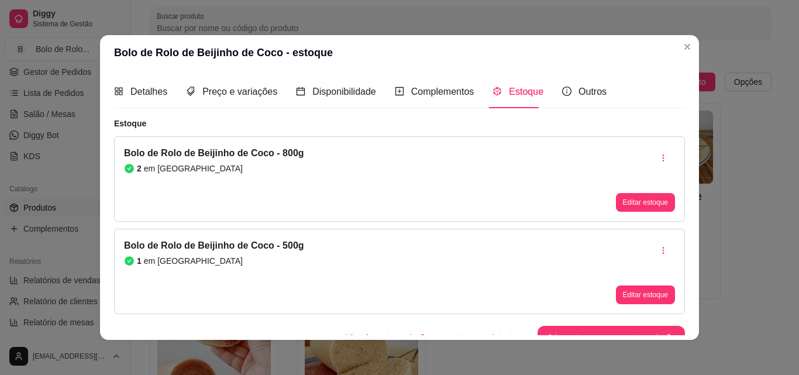
scroll to position [14, 0]
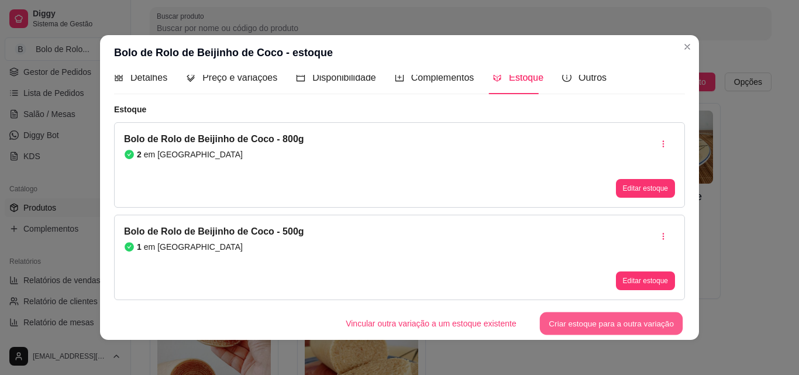
click at [563, 326] on button "Criar estoque para a outra variação" at bounding box center [611, 323] width 143 height 23
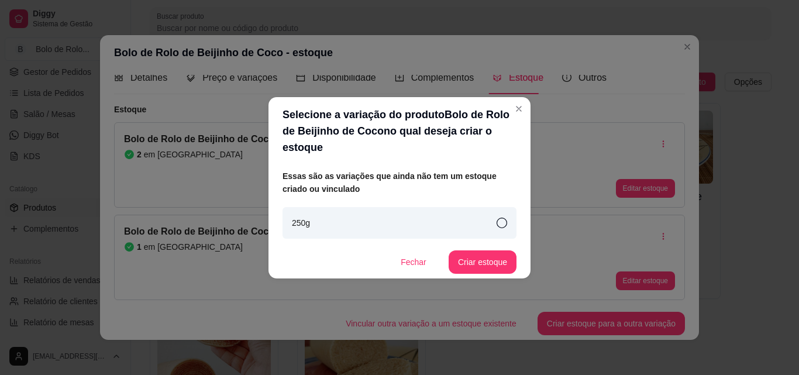
click at [450, 223] on div "250g" at bounding box center [400, 223] width 234 height 32
click at [480, 255] on button "Criar estoque" at bounding box center [483, 261] width 68 height 23
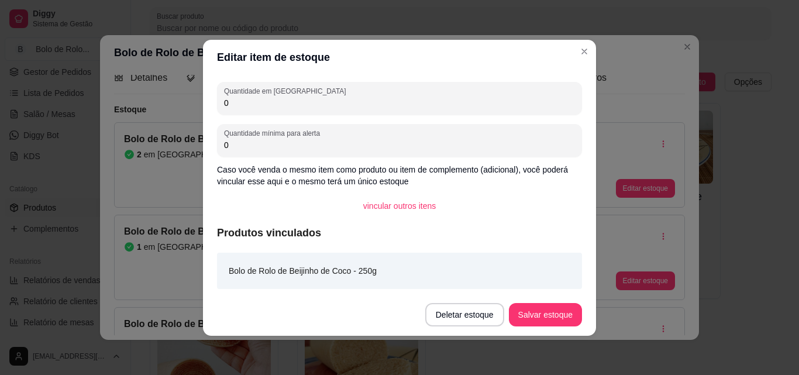
drag, startPoint x: 289, startPoint y: 104, endPoint x: 164, endPoint y: 96, distance: 124.9
click at [164, 96] on div "Editar item de estoque Quantidade em estoque 0 Quantidade mínima para alerta 0 …" at bounding box center [399, 187] width 799 height 375
type input "3"
click at [552, 305] on button "Salvar estoque" at bounding box center [545, 314] width 73 height 23
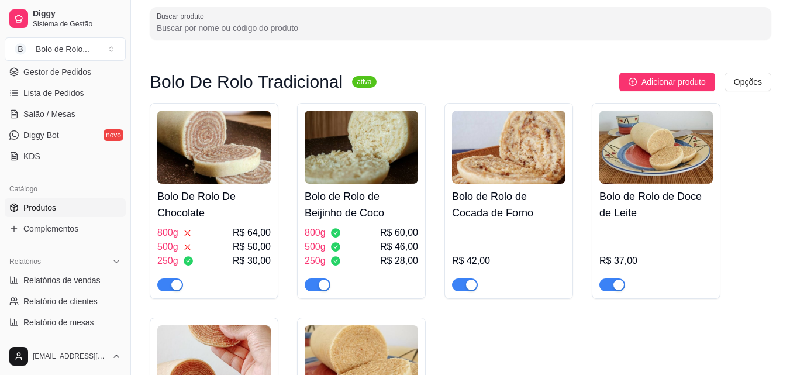
click at [489, 217] on h4 "Bolo de Rolo de Cocada de Forno" at bounding box center [509, 204] width 114 height 33
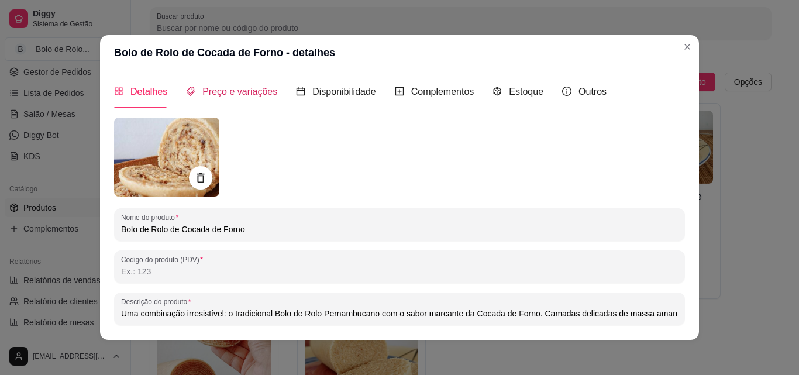
click at [218, 91] on span "Preço e variações" at bounding box center [239, 92] width 75 height 10
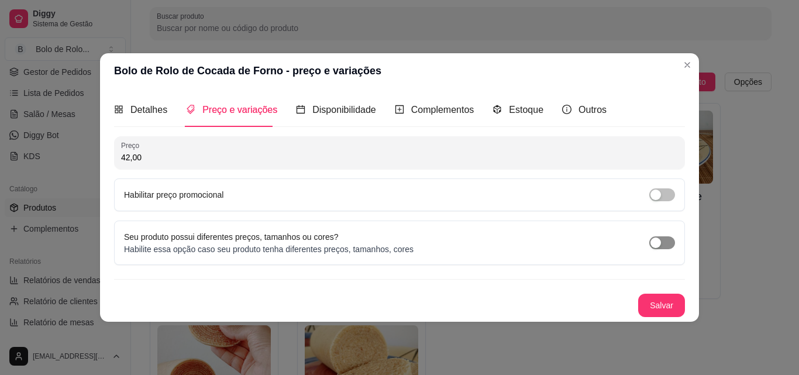
click at [661, 241] on div "button" at bounding box center [656, 243] width 11 height 11
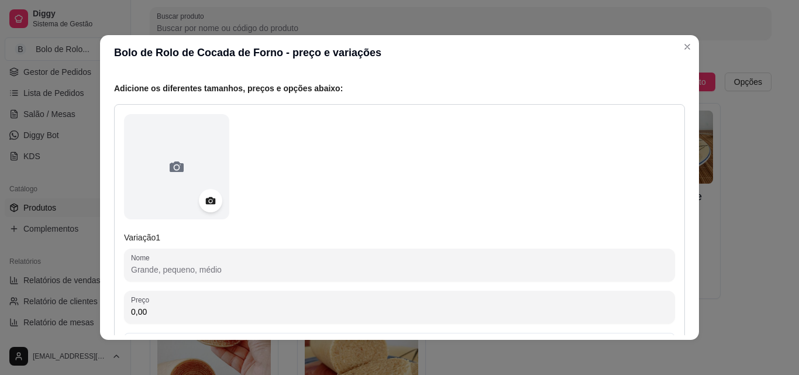
scroll to position [293, 0]
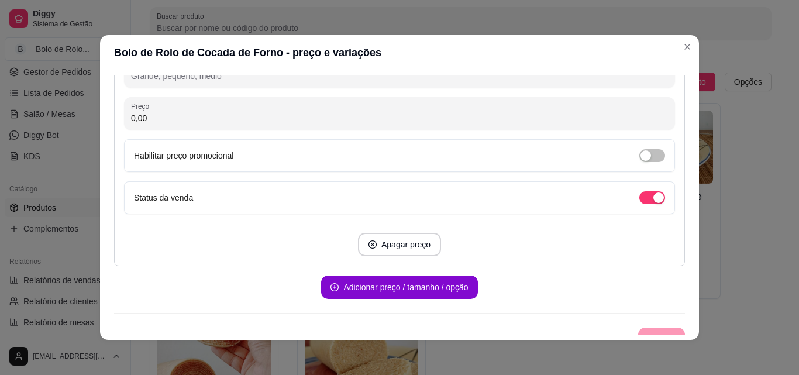
drag, startPoint x: 164, startPoint y: 111, endPoint x: 75, endPoint y: 121, distance: 89.5
click at [75, 121] on div "Bolo de Rolo de Cocada de Forno - preço e variações Detalhes Preço e variações …" at bounding box center [399, 187] width 799 height 375
click at [160, 82] on input "Nome" at bounding box center [399, 76] width 537 height 12
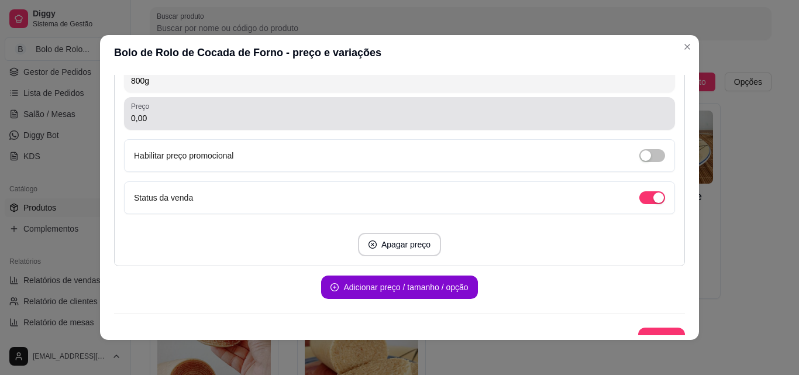
type input "800g"
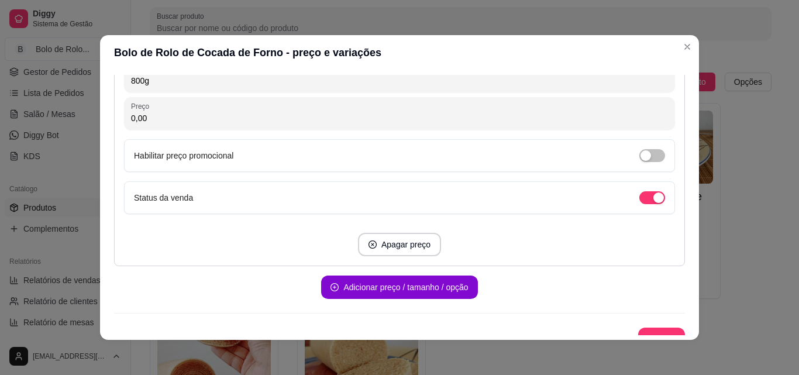
drag, startPoint x: 147, startPoint y: 121, endPoint x: 99, endPoint y: 113, distance: 48.1
click at [100, 113] on div "Detalhes Preço e variações Disponibilidade Complementos Estoque Outros Nome do …" at bounding box center [399, 205] width 599 height 270
type input "76,00"
click at [392, 294] on button "Adicionar preço / tamanho / opção" at bounding box center [399, 287] width 156 height 23
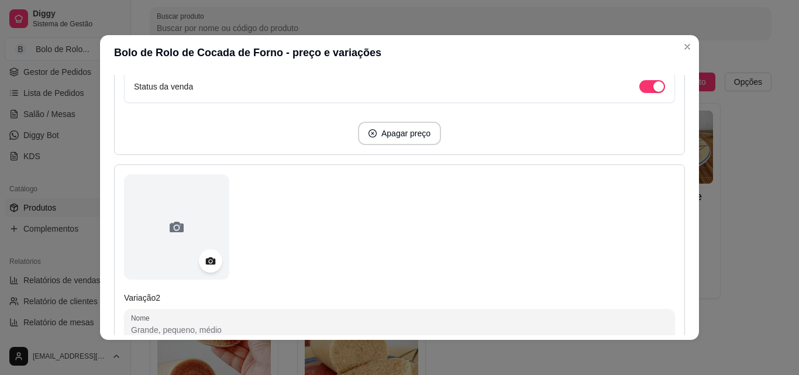
scroll to position [463, 0]
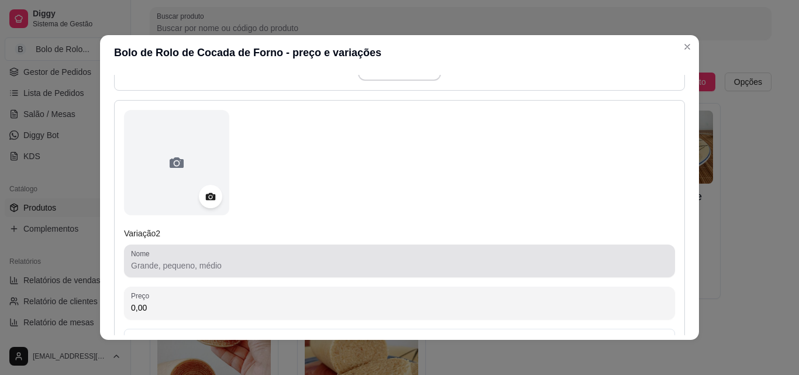
drag, startPoint x: 163, startPoint y: 267, endPoint x: 170, endPoint y: 267, distance: 7.0
click at [164, 267] on input "Nome" at bounding box center [399, 266] width 537 height 12
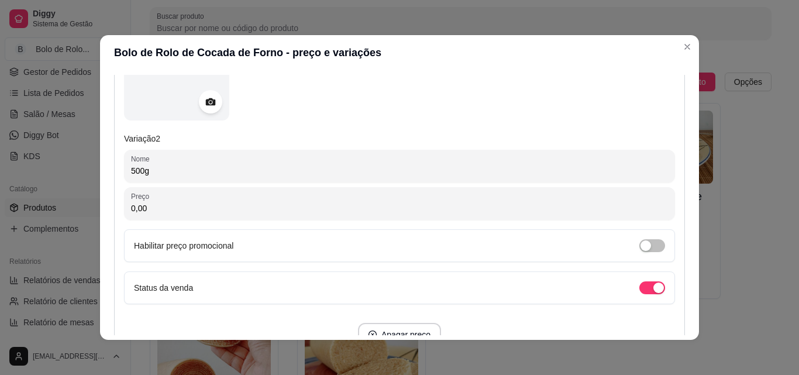
scroll to position [580, 0]
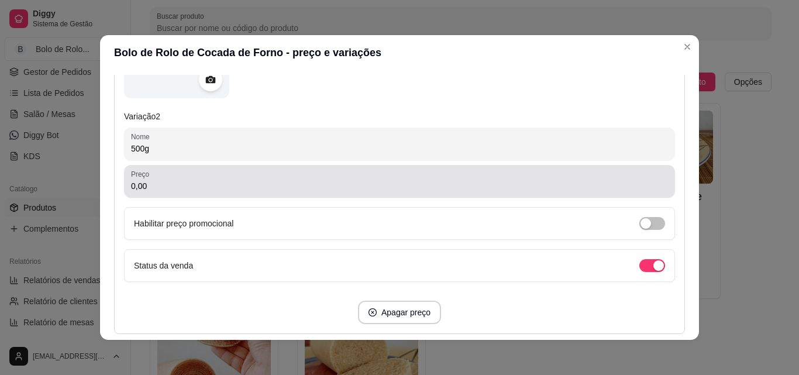
type input "500g"
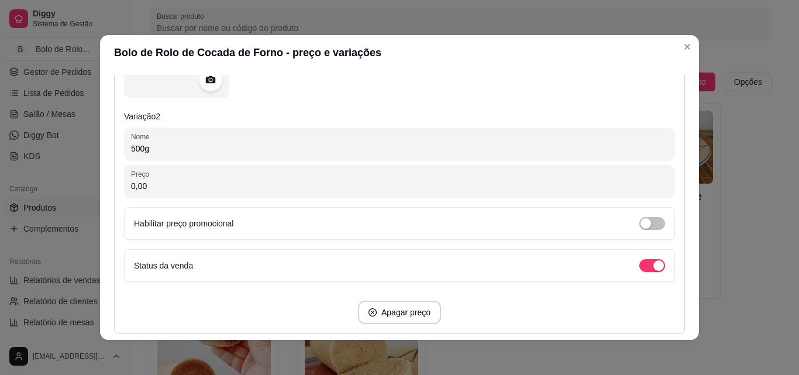
drag, startPoint x: 159, startPoint y: 188, endPoint x: 118, endPoint y: 180, distance: 41.2
click at [118, 180] on div "Variação 2 Nome 500g Preço 0,00 Habilitar preço promocional Status da venda Apa…" at bounding box center [399, 158] width 571 height 351
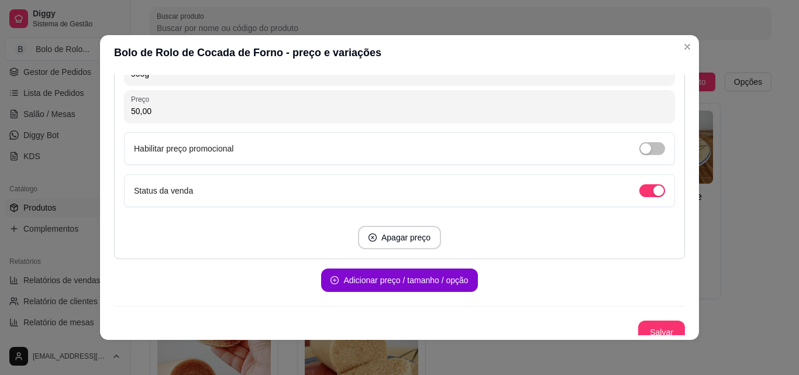
scroll to position [664, 0]
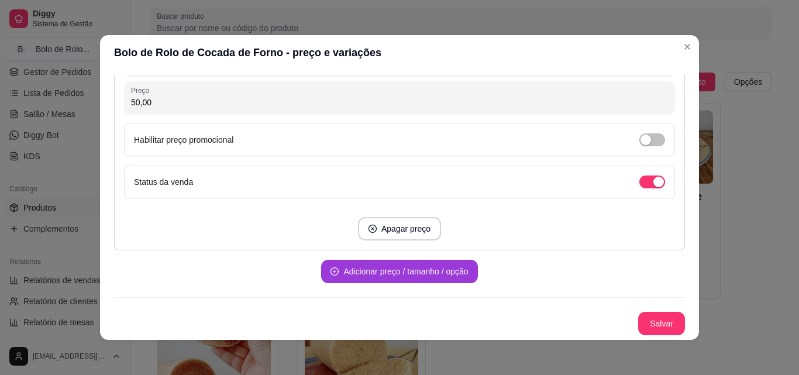
type input "50,00"
click at [359, 276] on button "Adicionar preço / tamanho / opção" at bounding box center [399, 271] width 156 height 23
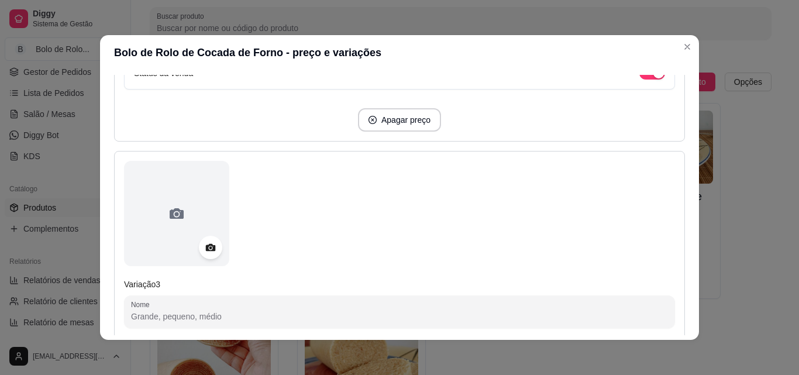
scroll to position [898, 0]
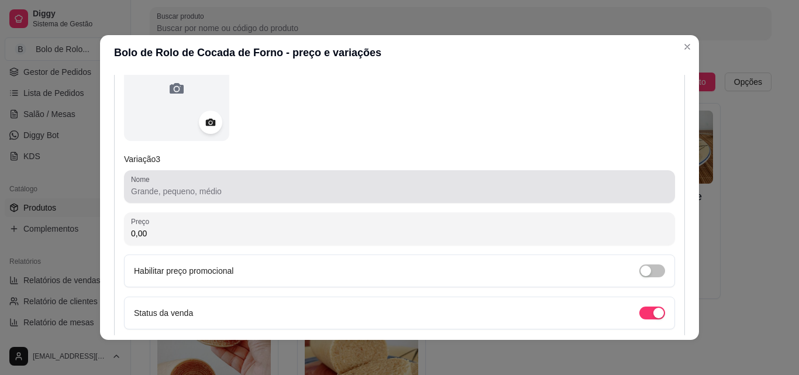
click at [231, 191] on input "Nome" at bounding box center [399, 191] width 537 height 12
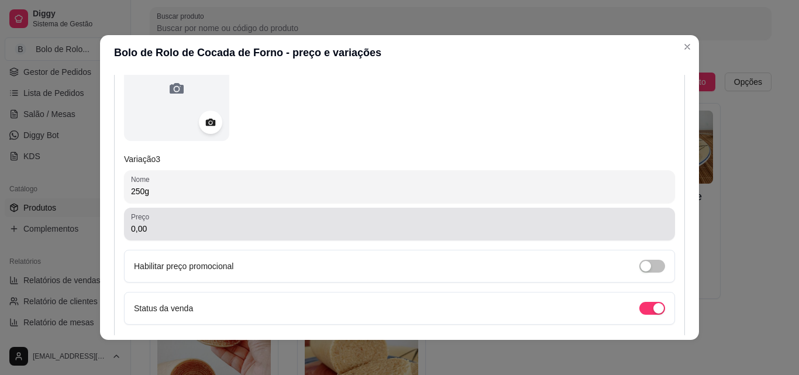
type input "250g"
click at [208, 239] on div "Preço 0,00" at bounding box center [399, 224] width 551 height 33
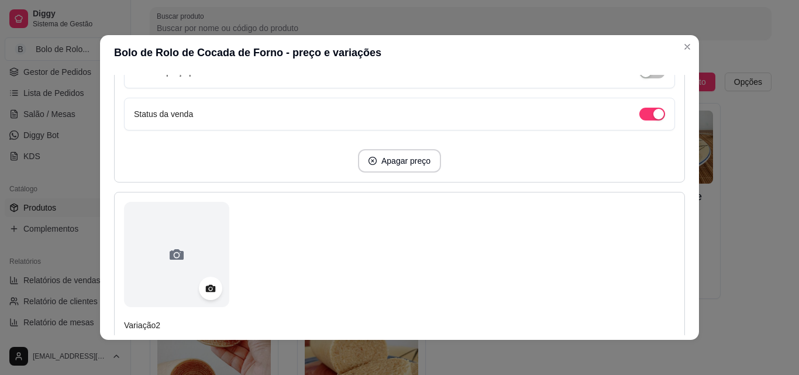
scroll to position [255, 0]
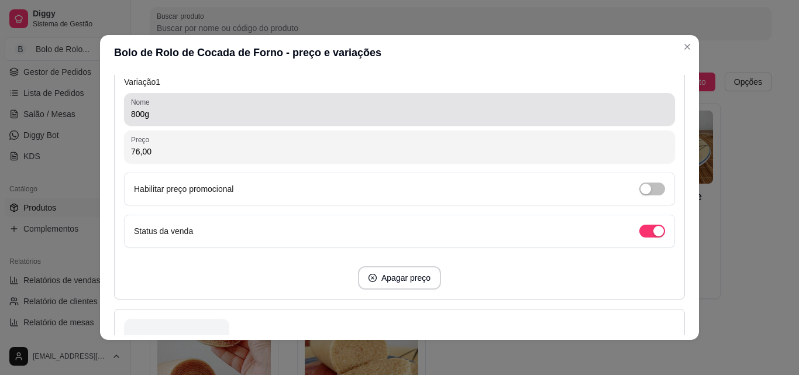
type input "30,00"
click at [131, 114] on input "800g" at bounding box center [399, 114] width 537 height 12
click at [133, 105] on label "Nome" at bounding box center [142, 102] width 23 height 10
click at [133, 108] on input "Gran800g" at bounding box center [399, 114] width 537 height 12
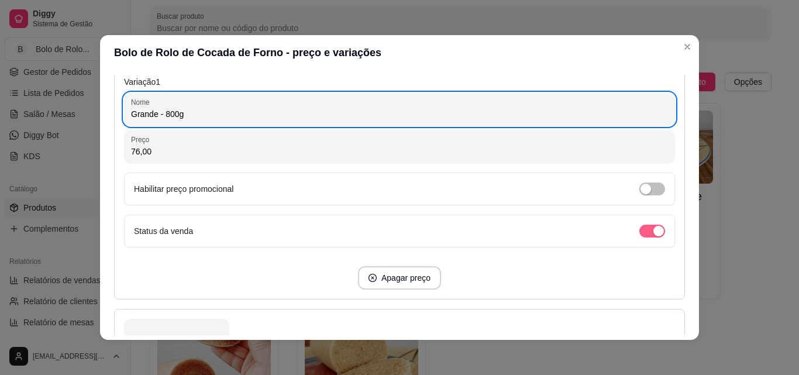
type input "Grande - 800g"
click at [654, 230] on div "button" at bounding box center [659, 231] width 11 height 11
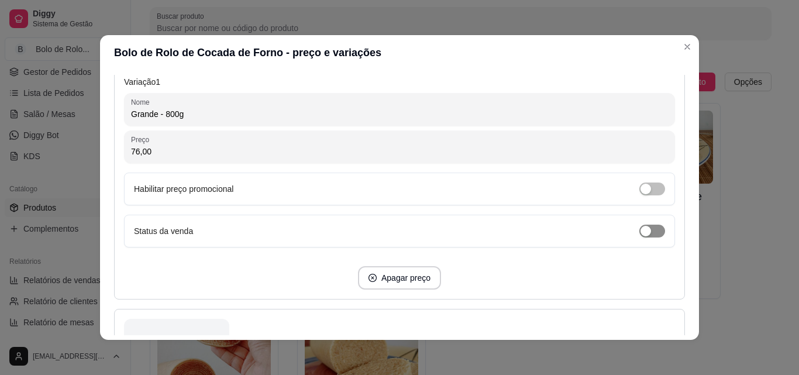
click at [641, 230] on div "button" at bounding box center [646, 231] width 11 height 11
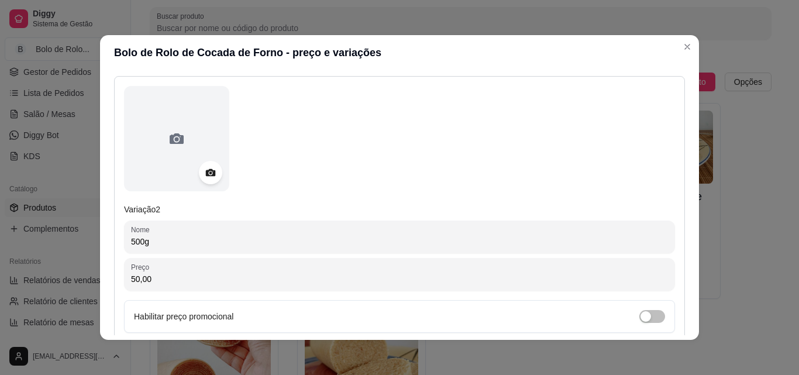
scroll to position [489, 0]
click at [131, 237] on input "500g" at bounding box center [399, 241] width 537 height 12
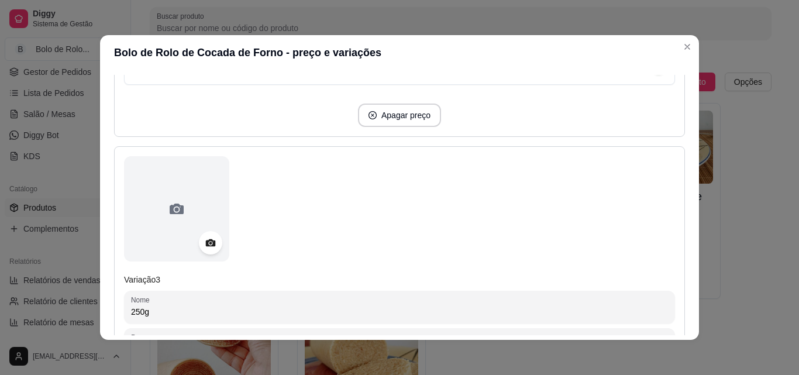
scroll to position [781, 0]
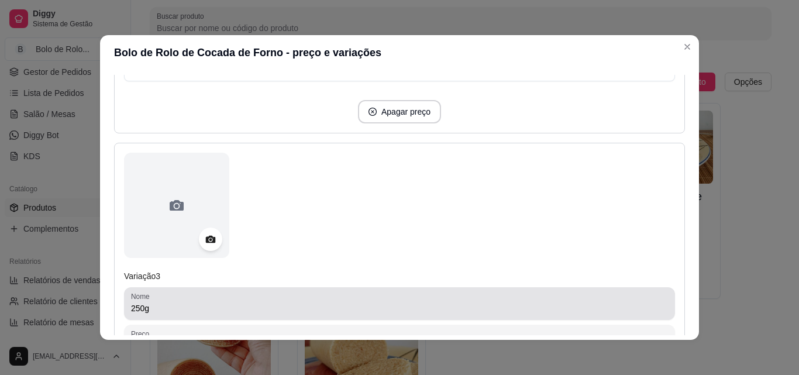
type input "Médio - 500g"
click at [131, 305] on input "250g" at bounding box center [399, 308] width 537 height 12
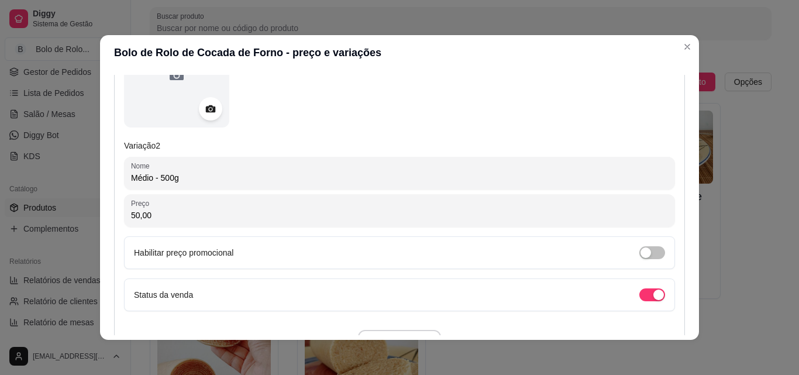
scroll to position [547, 0]
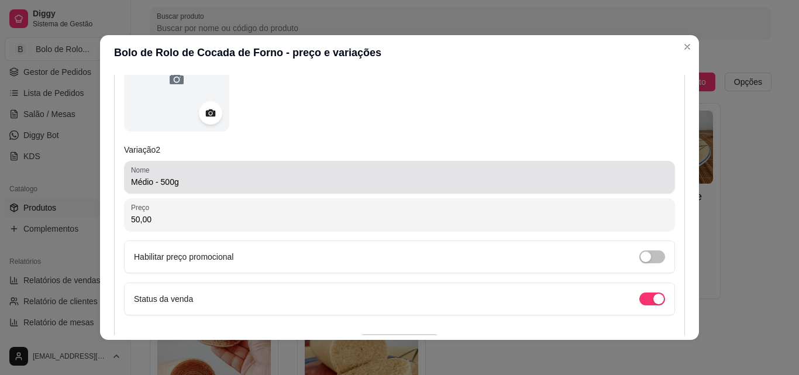
type input "Pequeno- 250g"
click at [148, 184] on input "Médio - 500g" at bounding box center [399, 182] width 537 height 12
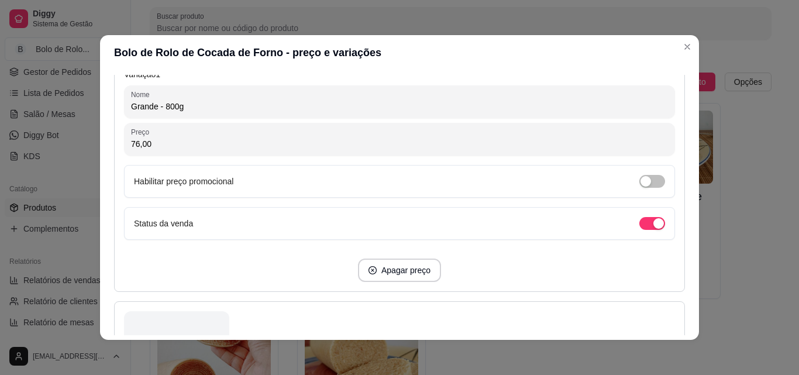
scroll to position [255, 0]
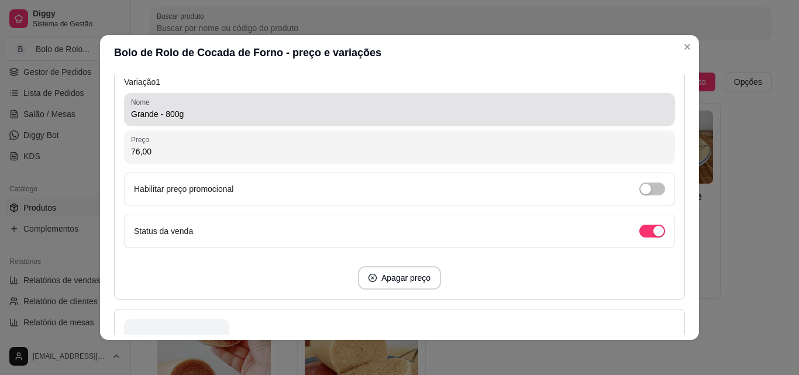
type input "Médio- 500g"
click at [153, 108] on div "Grande - 800g" at bounding box center [399, 109] width 537 height 23
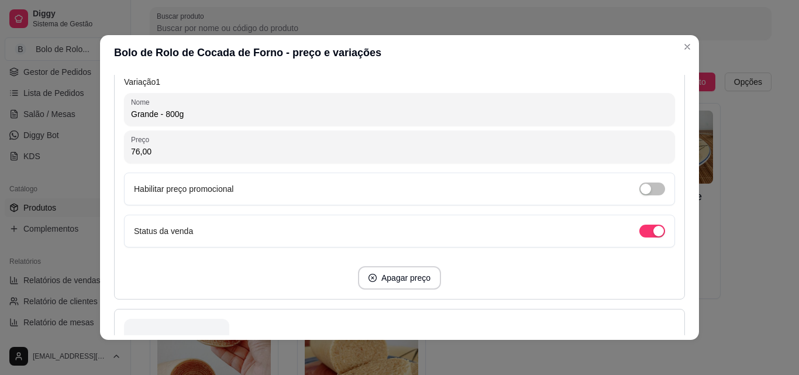
click at [153, 110] on input "Grande - 800g" at bounding box center [399, 114] width 537 height 12
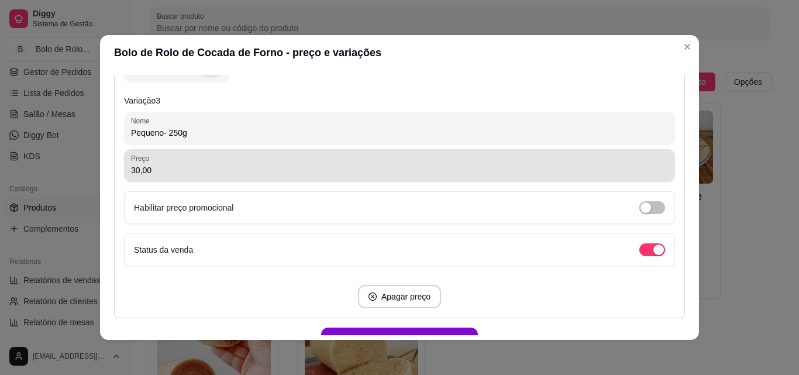
scroll to position [1024, 0]
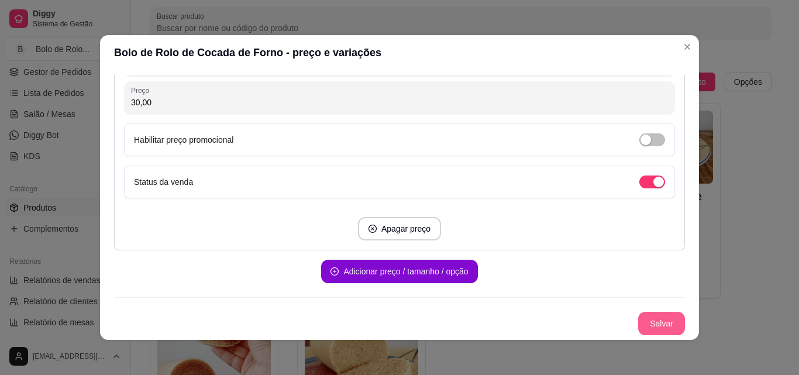
type input "Grande- 800g"
click at [652, 326] on button "Salvar" at bounding box center [662, 323] width 46 height 23
click at [649, 328] on button "Salvar" at bounding box center [662, 323] width 46 height 23
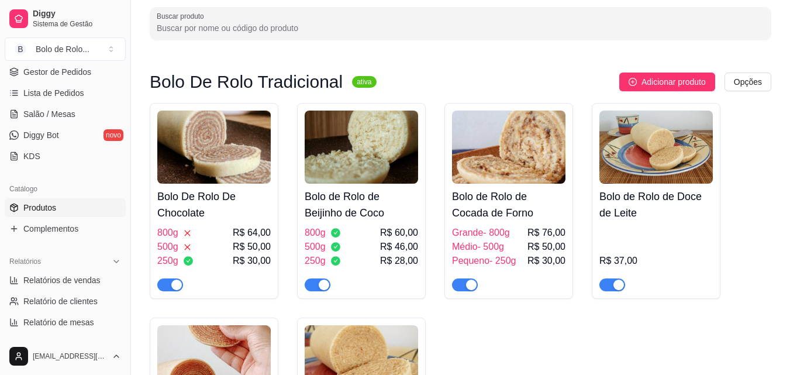
click at [491, 211] on h4 "Bolo de Rolo de Cocada de Forno" at bounding box center [509, 204] width 114 height 33
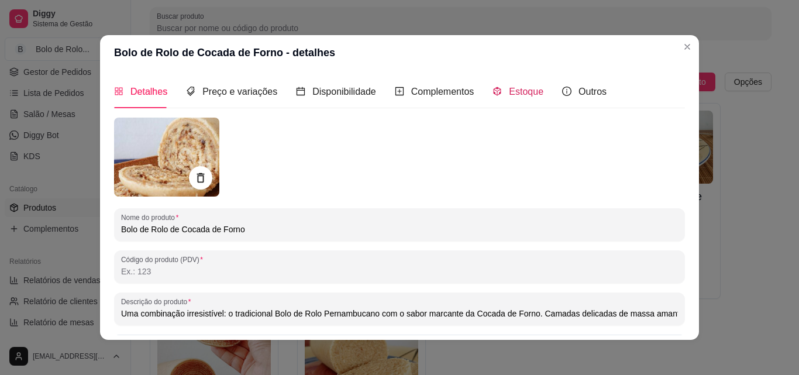
click at [509, 89] on span "Estoque" at bounding box center [526, 92] width 35 height 10
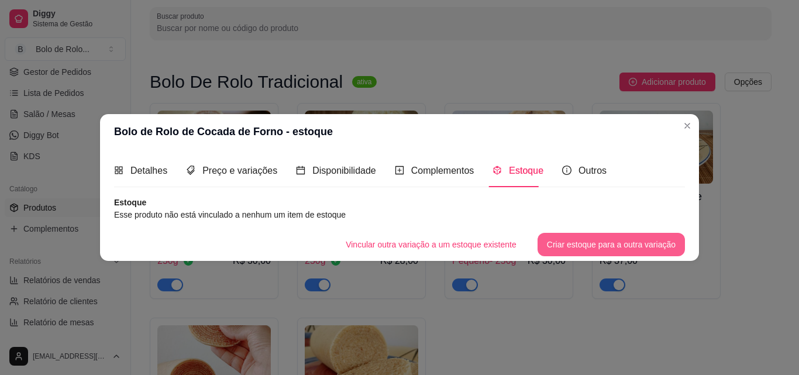
click at [569, 246] on button "Criar estoque para a outra variação" at bounding box center [611, 244] width 147 height 23
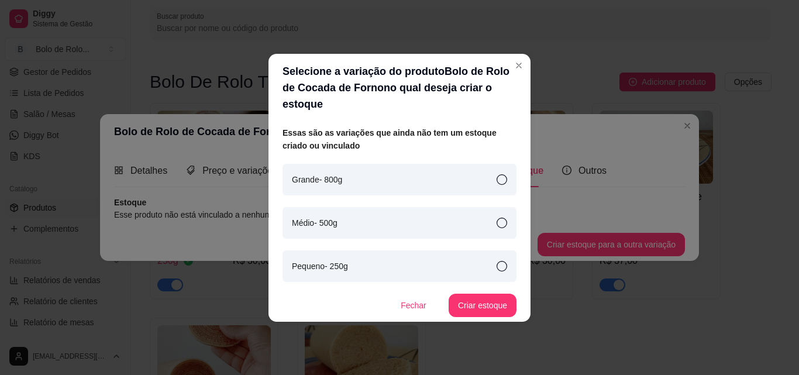
click at [422, 164] on div "Grande- 800g" at bounding box center [400, 180] width 234 height 32
click at [487, 295] on button "Criar estoque" at bounding box center [483, 305] width 66 height 23
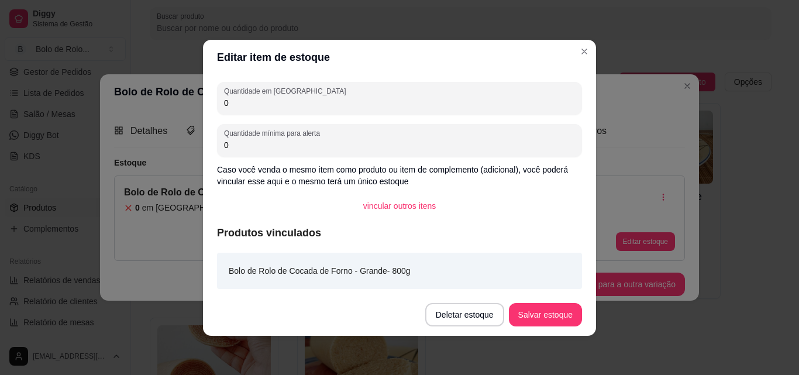
drag, startPoint x: 249, startPoint y: 104, endPoint x: 189, endPoint y: 92, distance: 60.8
click at [189, 92] on div "Editar item de estoque Quantidade em estoque 0 Quantidade mínima para alerta 0 …" at bounding box center [399, 187] width 799 height 375
type input "3"
click at [540, 325] on button "Salvar estoque" at bounding box center [545, 314] width 73 height 23
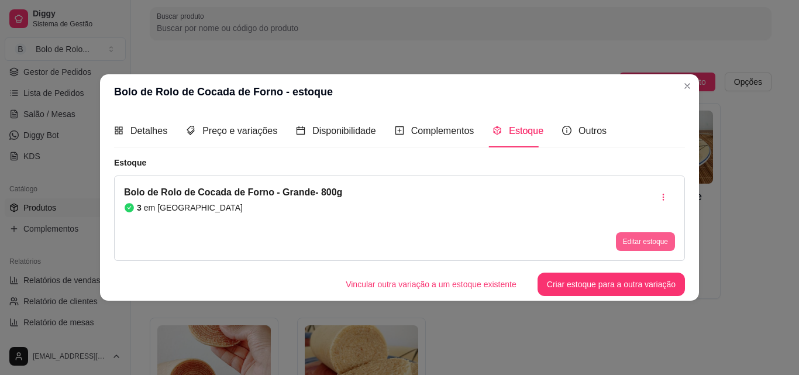
click at [660, 240] on button "Editar estoque" at bounding box center [645, 241] width 59 height 19
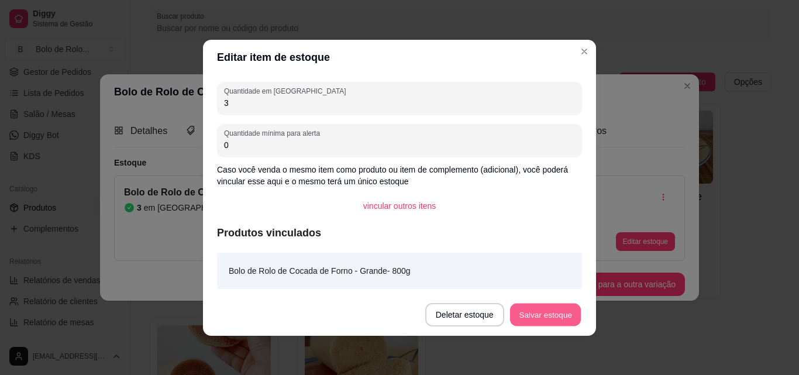
click at [545, 314] on button "Salvar estoque" at bounding box center [545, 314] width 71 height 23
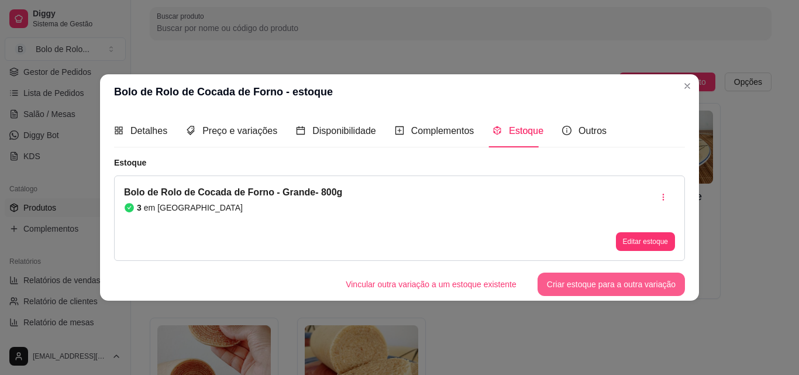
click at [576, 286] on button "Criar estoque para a outra variação" at bounding box center [611, 284] width 147 height 23
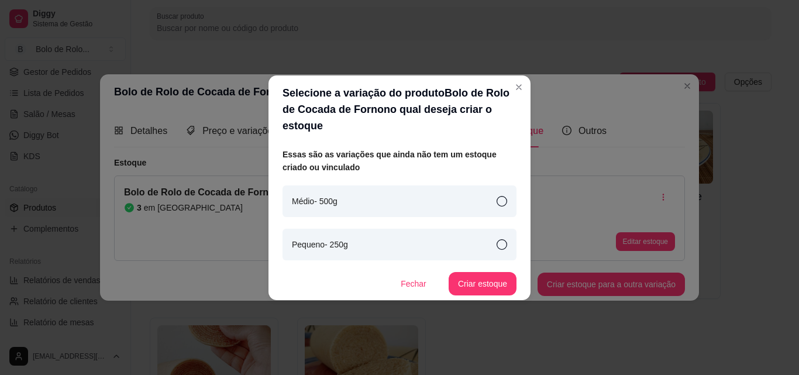
click at [420, 198] on div "Médio- 500g" at bounding box center [400, 201] width 234 height 32
click at [488, 276] on button "Criar estoque" at bounding box center [483, 283] width 68 height 23
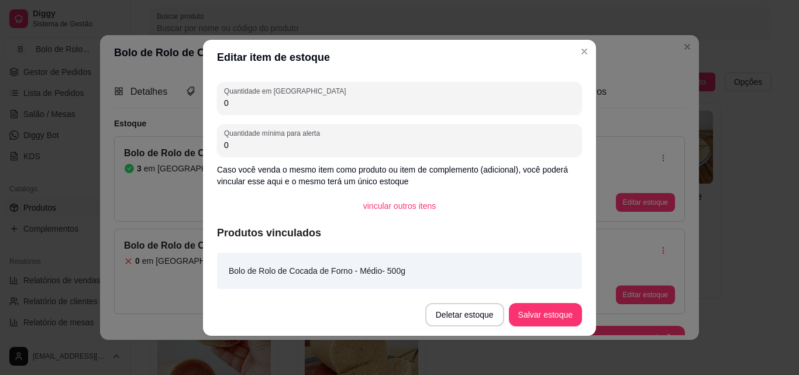
drag, startPoint x: 245, startPoint y: 106, endPoint x: 172, endPoint y: 98, distance: 73.6
click at [173, 98] on div "Editar item de estoque Quantidade em estoque 0 Quantidade mínima para alerta 0 …" at bounding box center [399, 187] width 799 height 375
type input "1"
click at [538, 321] on button "Salvar estoque" at bounding box center [545, 314] width 73 height 23
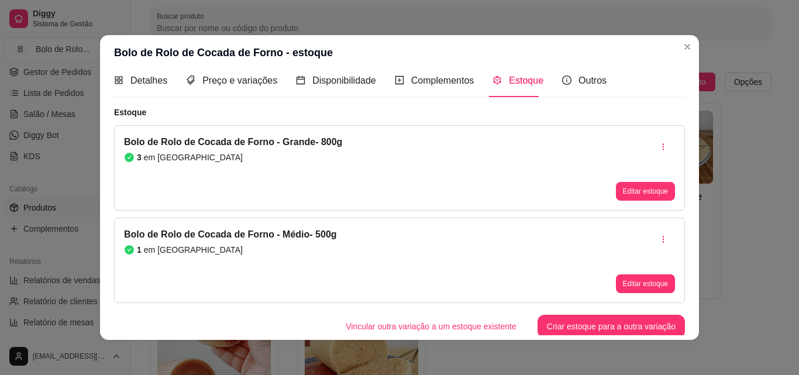
scroll to position [14, 0]
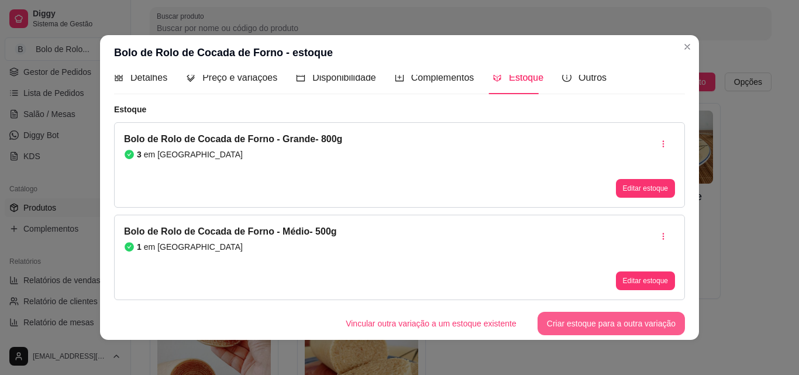
click at [552, 322] on button "Criar estoque para a outra variação" at bounding box center [611, 323] width 147 height 23
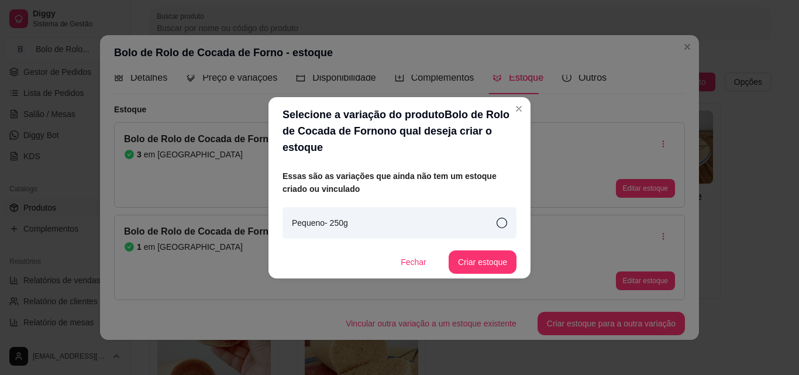
click at [498, 218] on icon at bounding box center [502, 223] width 11 height 11
click at [479, 250] on button "Criar estoque" at bounding box center [483, 261] width 68 height 23
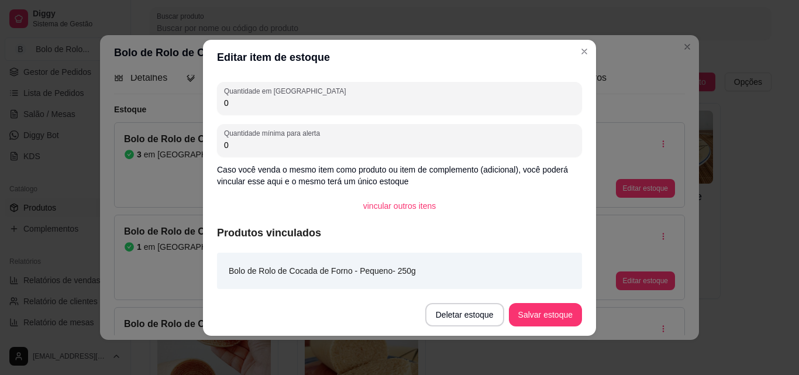
drag, startPoint x: 186, startPoint y: 97, endPoint x: 179, endPoint y: 96, distance: 7.1
click at [179, 96] on div "Editar item de estoque Quantidade em estoque 0 Quantidade mínima para alerta 0 …" at bounding box center [399, 187] width 799 height 375
type input "2"
click at [532, 319] on button "Salvar estoque" at bounding box center [545, 314] width 73 height 23
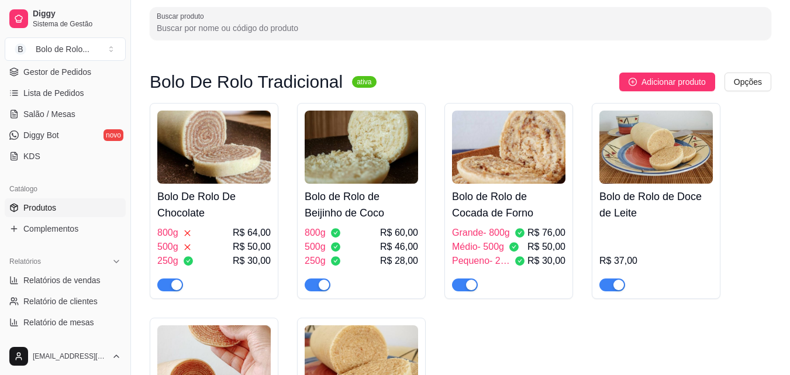
click at [677, 202] on h4 "Bolo de Rolo de Doce de Leite" at bounding box center [657, 204] width 114 height 33
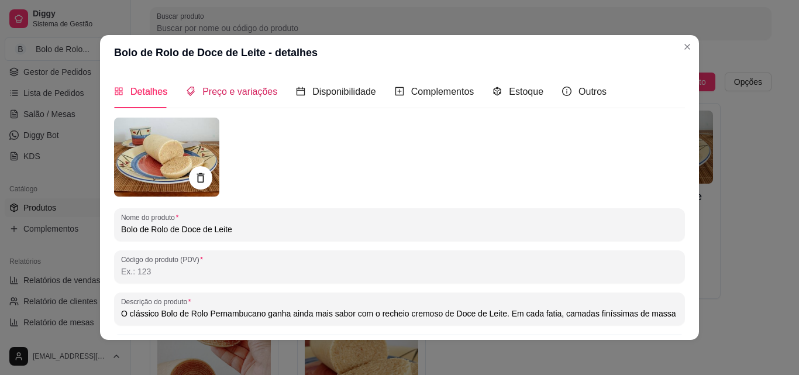
click at [246, 92] on span "Preço e variações" at bounding box center [239, 92] width 75 height 10
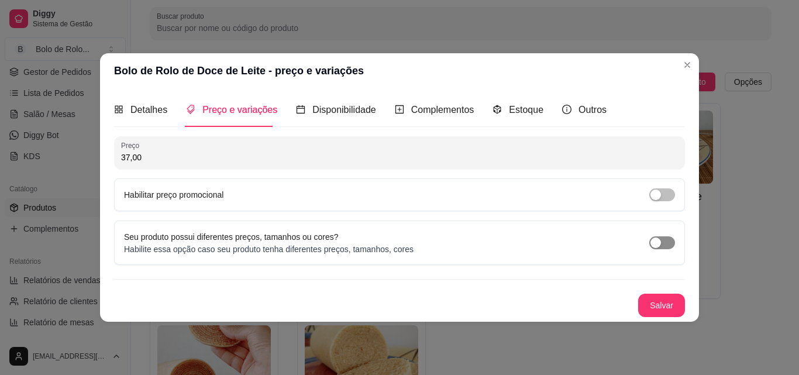
click at [658, 238] on div "button" at bounding box center [656, 243] width 11 height 11
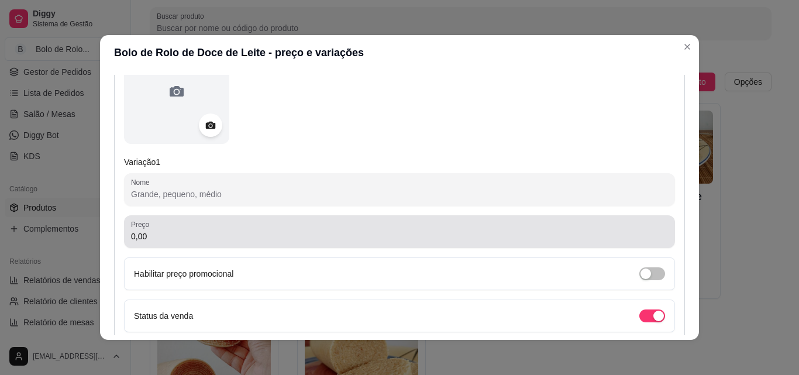
scroll to position [176, 0]
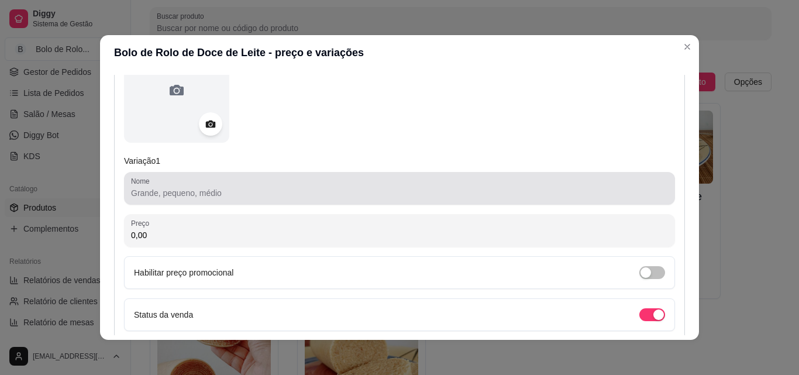
click at [150, 186] on div at bounding box center [399, 188] width 537 height 23
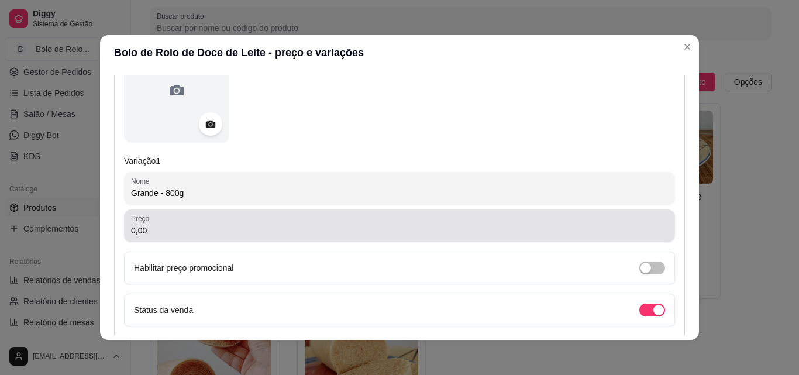
type input "Grande - 800g"
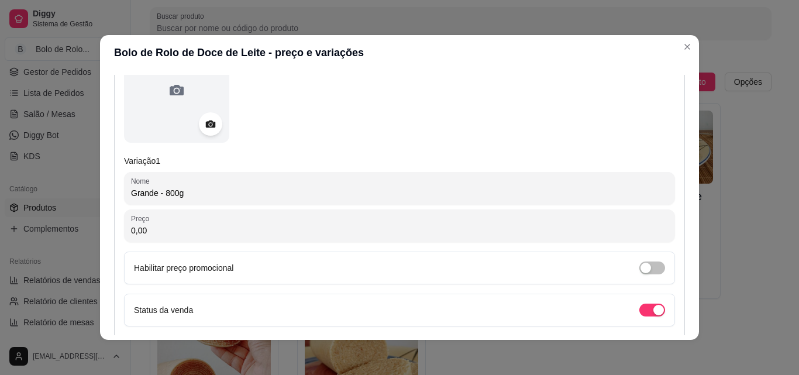
drag, startPoint x: 164, startPoint y: 229, endPoint x: 47, endPoint y: 221, distance: 116.8
click at [47, 221] on div "Bolo de Rolo de Doce de Leite - preço e variações Detalhes Preço e variações Di…" at bounding box center [399, 187] width 799 height 375
